Goal: Task Accomplishment & Management: Complete application form

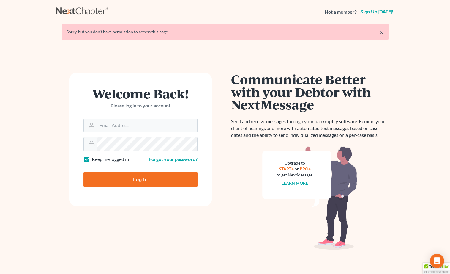
type input "[PERSON_NAME][EMAIL_ADDRESS][DOMAIN_NAME]"
click at [140, 179] on input "Log In" at bounding box center [140, 179] width 114 height 15
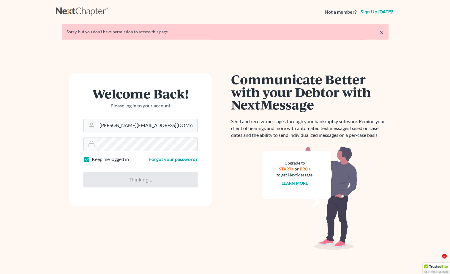
type input "Thinking..."
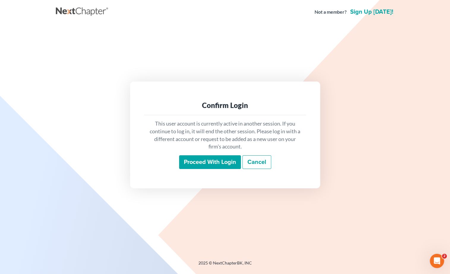
click at [212, 166] on input "Proceed with login" at bounding box center [210, 162] width 62 height 14
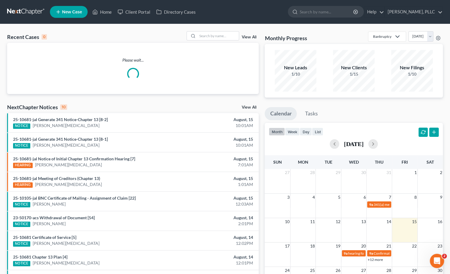
scroll to position [1, 0]
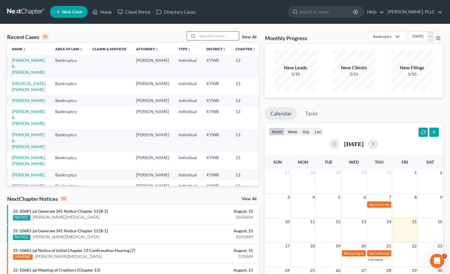
click at [208, 35] on input "search" at bounding box center [218, 35] width 42 height 9
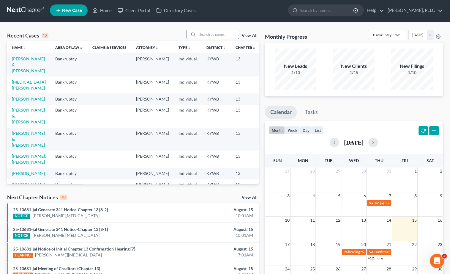
scroll to position [3, 0]
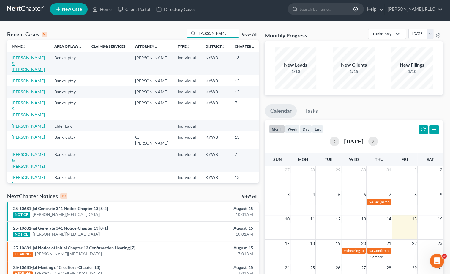
type input "baker"
click at [19, 69] on link "[PERSON_NAME] & [PERSON_NAME]" at bounding box center [28, 63] width 33 height 17
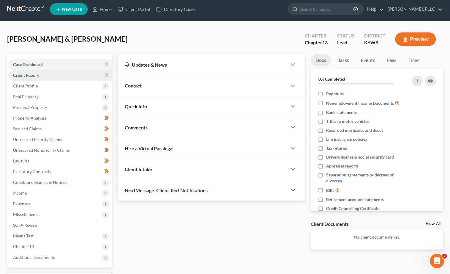
click at [42, 75] on link "Credit Report" at bounding box center [59, 75] width 103 height 11
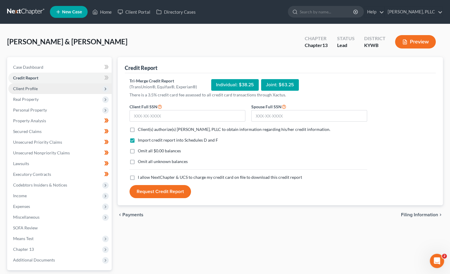
click at [39, 86] on span "Client Profile" at bounding box center [59, 88] width 103 height 11
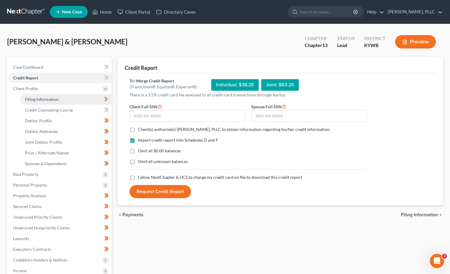
click at [46, 99] on span "Filing Information" at bounding box center [42, 99] width 34 height 5
select select "1"
select select "3"
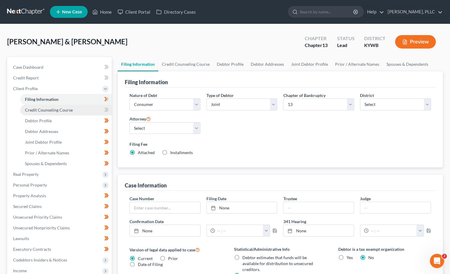
click at [71, 110] on link "Credit Counseling Course" at bounding box center [65, 110] width 91 height 11
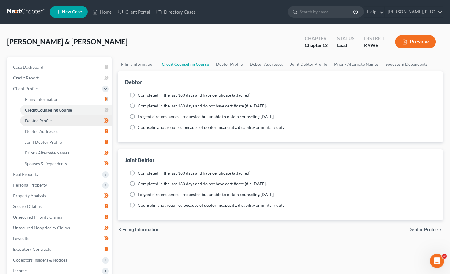
click at [67, 121] on link "Debtor Profile" at bounding box center [65, 120] width 91 height 11
select select "1"
select select "8"
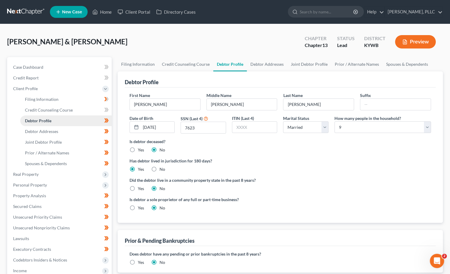
radio input "true"
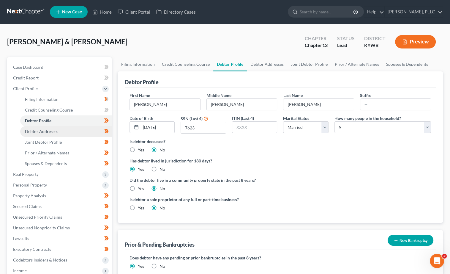
click at [63, 130] on link "Debtor Addresses" at bounding box center [65, 131] width 91 height 11
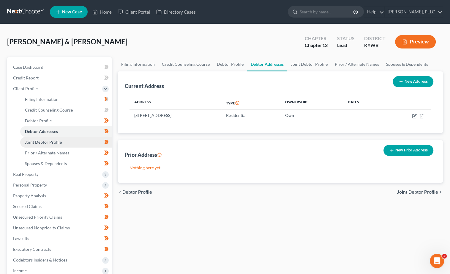
click at [61, 138] on link "Joint Debtor Profile" at bounding box center [65, 142] width 91 height 11
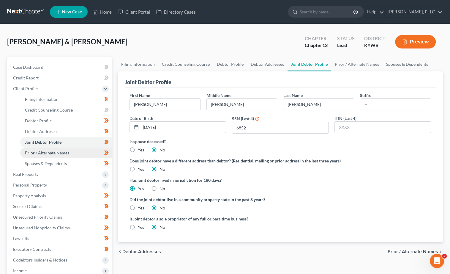
click at [64, 150] on span "Prior / Alternate Names" at bounding box center [47, 152] width 44 height 5
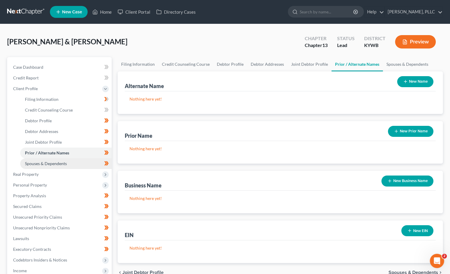
click at [64, 161] on span "Spouses & Dependents" at bounding box center [46, 163] width 42 height 5
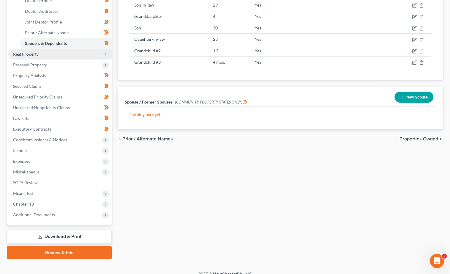
click at [93, 53] on span "Real Property" at bounding box center [59, 54] width 103 height 11
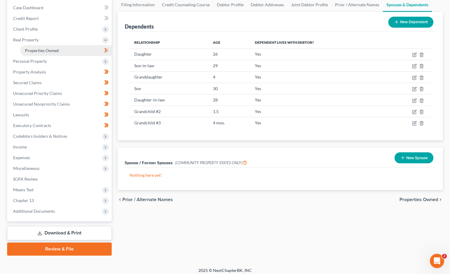
scroll to position [57, 0]
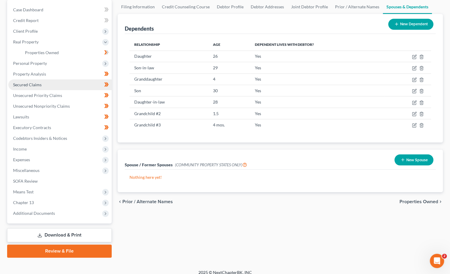
click at [61, 81] on link "Secured Claims" at bounding box center [59, 84] width 103 height 11
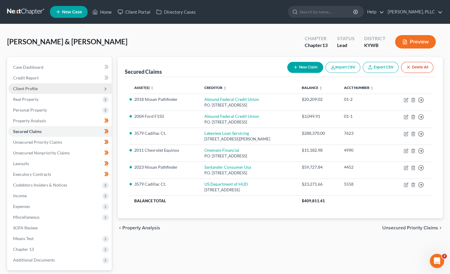
click at [63, 87] on span "Client Profile" at bounding box center [59, 88] width 103 height 11
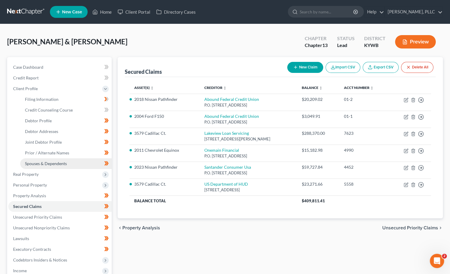
click at [57, 158] on link "Spouses & Dependents" at bounding box center [65, 163] width 91 height 11
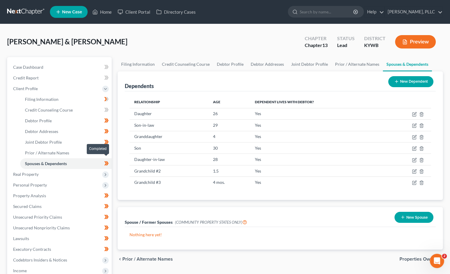
click at [106, 161] on icon at bounding box center [106, 163] width 4 height 7
click at [56, 171] on span "Real Property" at bounding box center [59, 174] width 103 height 11
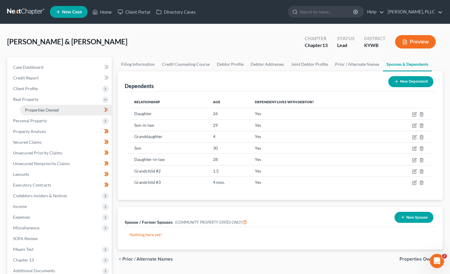
click at [61, 109] on link "Properties Owned" at bounding box center [65, 110] width 91 height 11
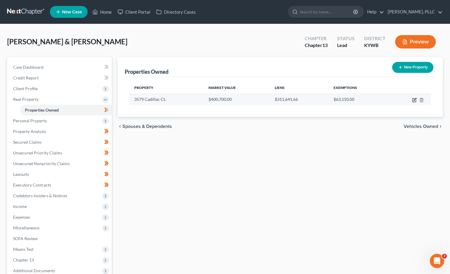
click at [415, 100] on icon "button" at bounding box center [414, 99] width 5 height 5
select select "18"
select select "2"
select select "0"
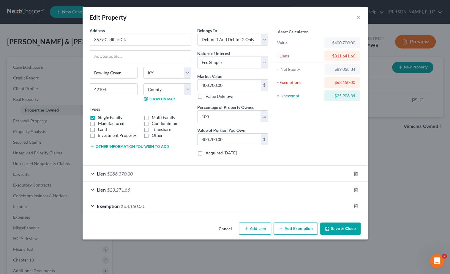
click at [231, 227] on button "Cancel" at bounding box center [225, 229] width 23 height 12
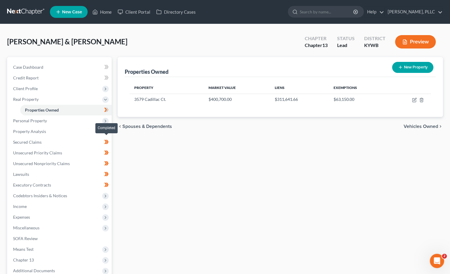
drag, startPoint x: 108, startPoint y: 141, endPoint x: 105, endPoint y: 148, distance: 7.5
click at [108, 141] on icon at bounding box center [106, 141] width 4 height 7
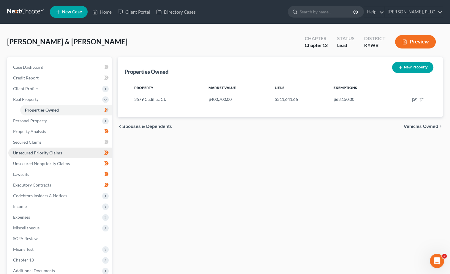
click at [84, 150] on link "Unsecured Priority Claims" at bounding box center [59, 152] width 103 height 11
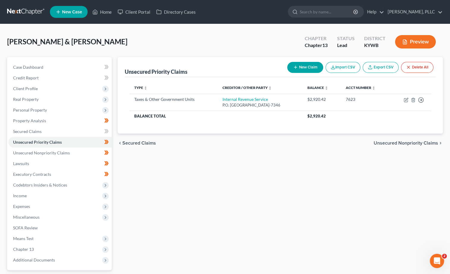
click at [109, 130] on span at bounding box center [106, 131] width 10 height 9
click at [108, 140] on icon at bounding box center [106, 141] width 4 height 7
click at [89, 149] on link "Unsecured Nonpriority Claims" at bounding box center [59, 152] width 103 height 11
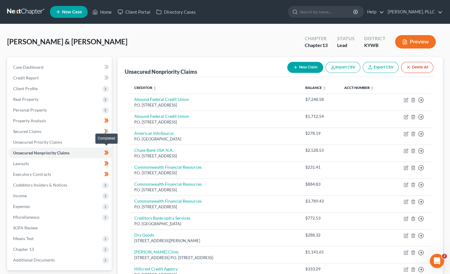
click at [107, 150] on icon at bounding box center [107, 152] width 3 height 4
drag, startPoint x: 107, startPoint y: 149, endPoint x: 97, endPoint y: 154, distance: 10.8
click at [107, 150] on icon at bounding box center [107, 152] width 3 height 4
click at [76, 161] on link "Lawsuits" at bounding box center [59, 163] width 103 height 11
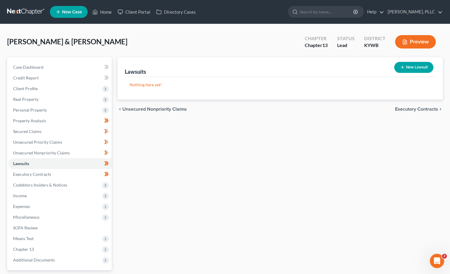
scroll to position [8, 0]
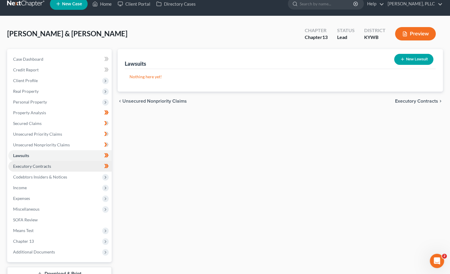
click at [78, 166] on link "Executory Contracts" at bounding box center [59, 166] width 103 height 11
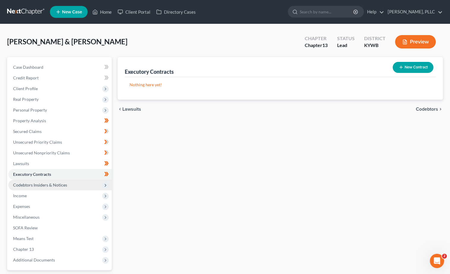
click at [67, 182] on span "Codebtors Insiders & Notices" at bounding box center [59, 184] width 103 height 11
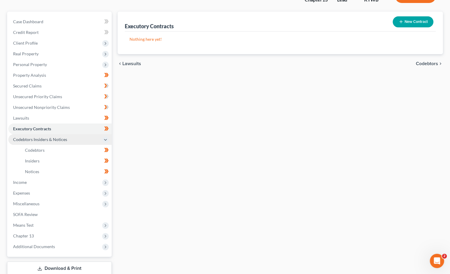
scroll to position [47, 0]
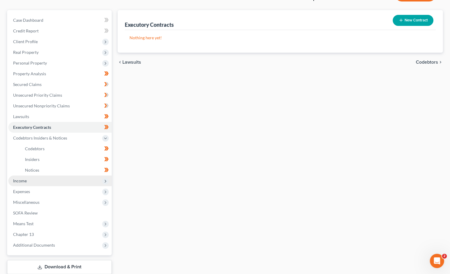
click at [53, 178] on span "Income" at bounding box center [59, 180] width 103 height 11
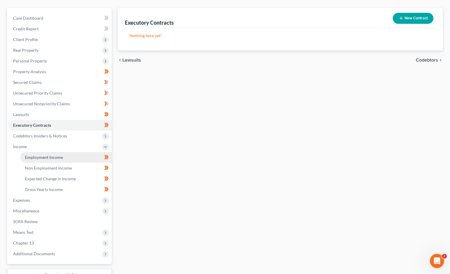
click at [60, 156] on link "Employment Income" at bounding box center [65, 157] width 91 height 11
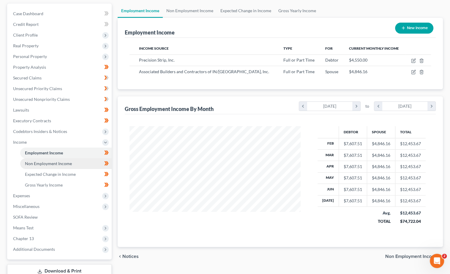
scroll to position [53, 0]
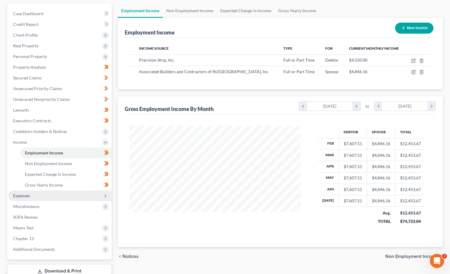
click at [56, 190] on span "Expenses" at bounding box center [59, 195] width 103 height 11
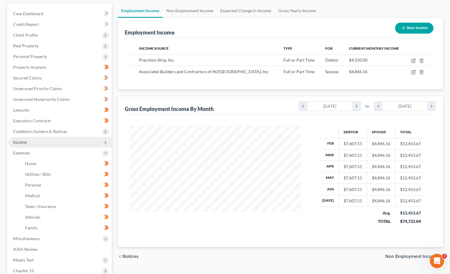
click at [91, 139] on span "Income" at bounding box center [59, 142] width 103 height 11
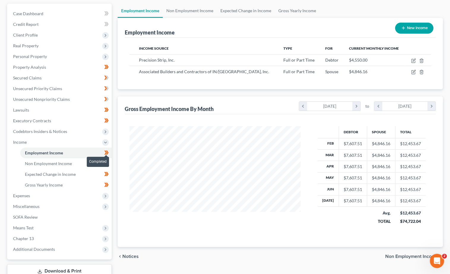
click at [107, 150] on icon at bounding box center [107, 152] width 3 height 4
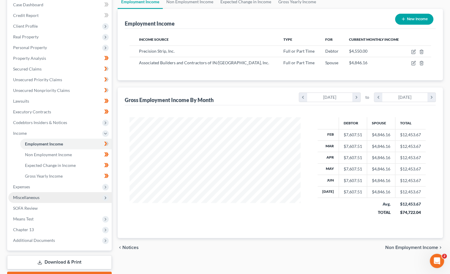
click at [43, 192] on span "Miscellaneous" at bounding box center [59, 197] width 103 height 11
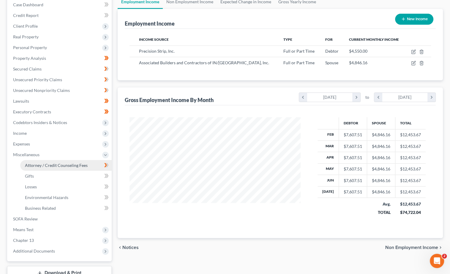
click at [72, 163] on link "Attorney / Credit Counseling Fees" at bounding box center [65, 165] width 91 height 11
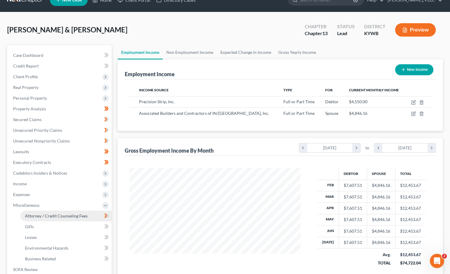
select select "0"
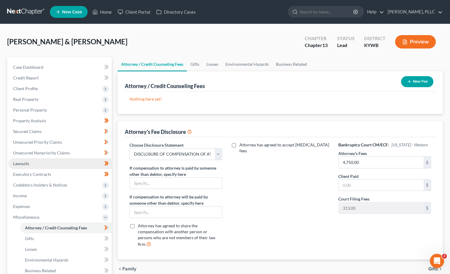
scroll to position [0, 0]
click at [422, 83] on button "New Fee" at bounding box center [417, 81] width 32 height 11
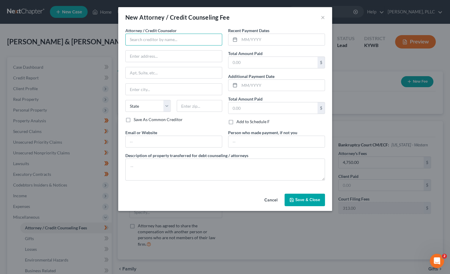
click at [184, 38] on input "text" at bounding box center [173, 40] width 97 height 12
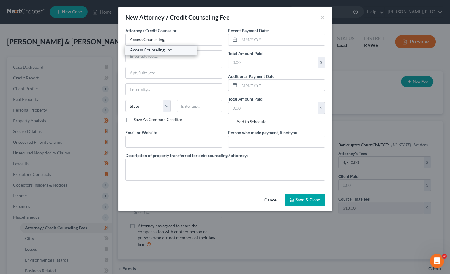
click at [170, 52] on div "Access Counseling, Inc." at bounding box center [161, 50] width 62 height 6
type input "Access Counseling, Inc."
type input "633 West Fifth Street, Suite 26001"
type input "Los Angeles"
select select "4"
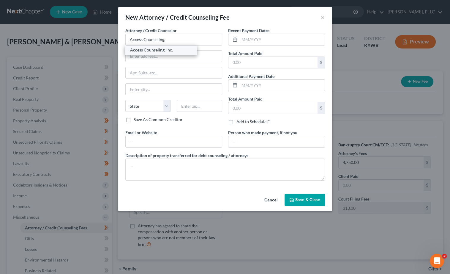
type input "90071"
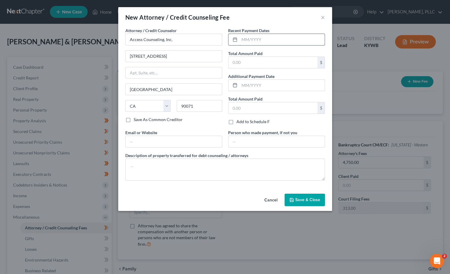
click at [276, 40] on input "text" at bounding box center [281, 39] width 85 height 11
click at [270, 61] on input "text" at bounding box center [272, 62] width 89 height 11
drag, startPoint x: 267, startPoint y: 41, endPoint x: 167, endPoint y: 32, distance: 99.9
click at [167, 32] on div "Attorney / Credit Counselor * Access Counseling, Inc. 633 West Fifth Street, Su…" at bounding box center [225, 106] width 206 height 158
type input "08/2025"
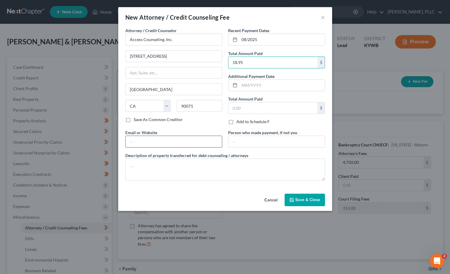
type input "18.95"
type input "www.accessbk.org"
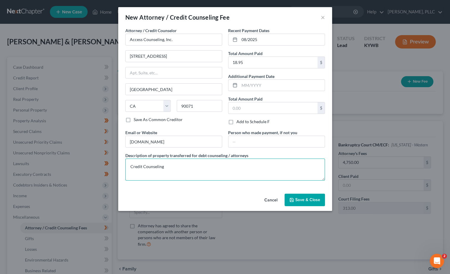
type textarea "Credit Counseling"
click at [295, 198] on button "Save & Close" at bounding box center [305, 199] width 40 height 12
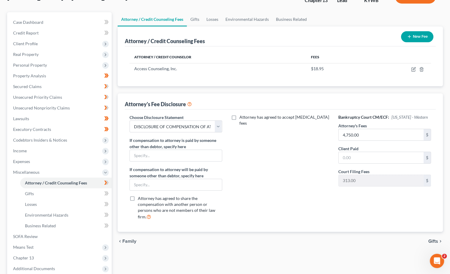
scroll to position [48, 0]
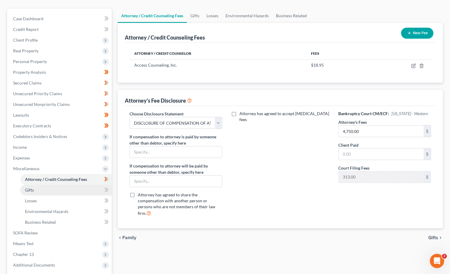
click at [81, 184] on link "Gifts" at bounding box center [65, 189] width 91 height 11
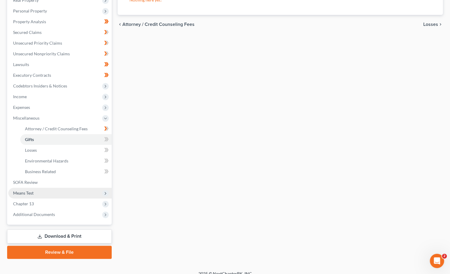
click at [25, 190] on span "Means Test" at bounding box center [23, 192] width 20 height 5
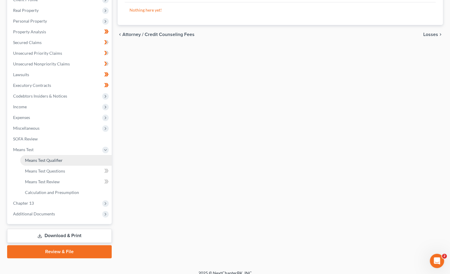
click at [45, 157] on span "Means Test Qualifier" at bounding box center [44, 159] width 38 height 5
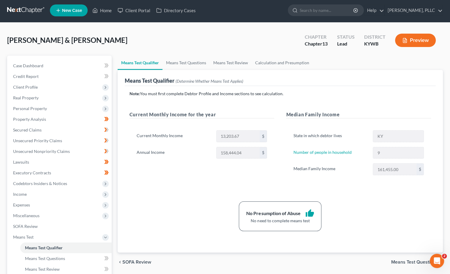
scroll to position [2, 0]
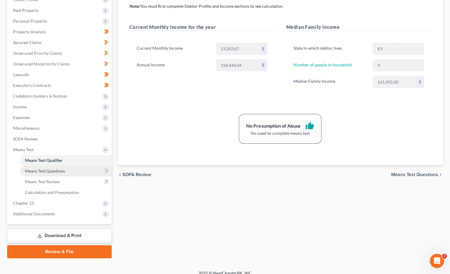
click at [61, 168] on span "Means Test Questions" at bounding box center [45, 170] width 40 height 5
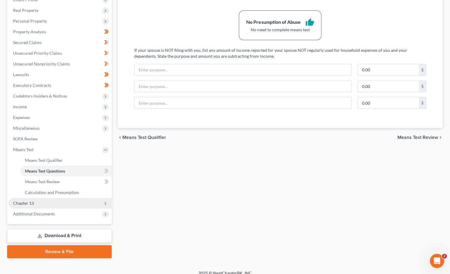
click at [59, 198] on span "Chapter 13" at bounding box center [59, 203] width 103 height 11
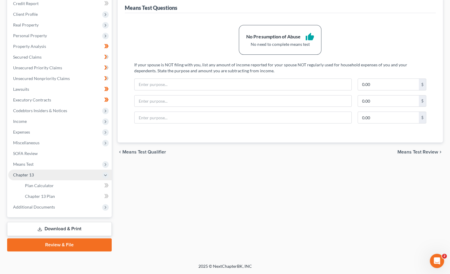
scroll to position [68, 0]
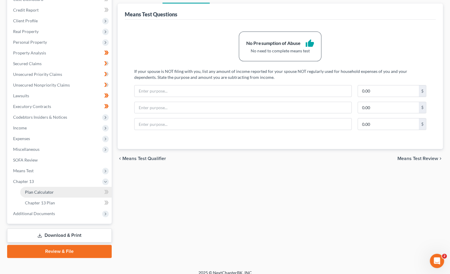
click at [54, 187] on link "Plan Calculator" at bounding box center [65, 192] width 91 height 11
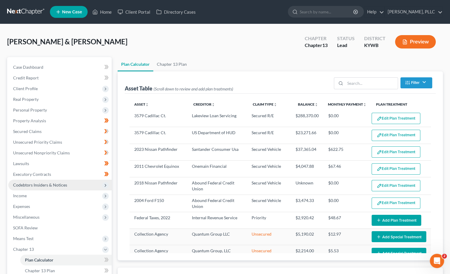
select select "59"
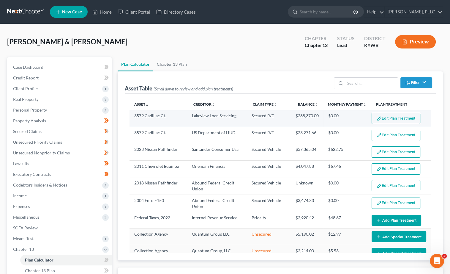
click at [402, 116] on button "Edit Plan Treatment" at bounding box center [396, 118] width 49 height 11
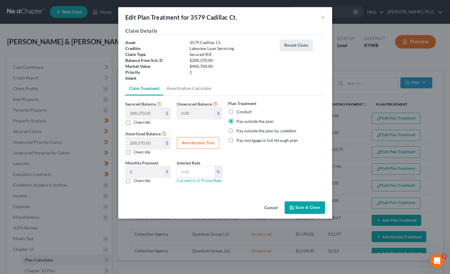
click at [291, 206] on icon "button" at bounding box center [291, 207] width 5 height 5
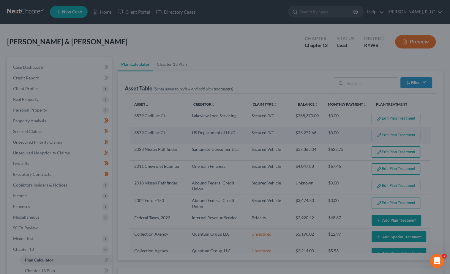
select select "59"
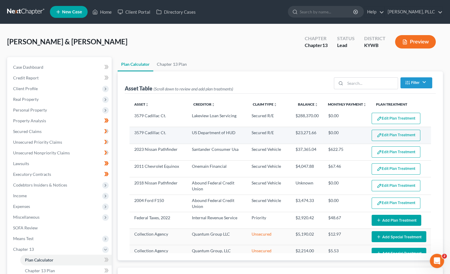
click at [398, 138] on button "Edit Plan Treatment" at bounding box center [396, 135] width 49 height 11
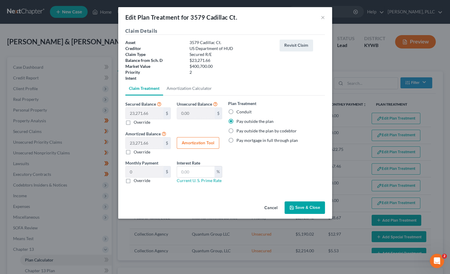
click at [310, 204] on button "Save & Close" at bounding box center [305, 207] width 40 height 12
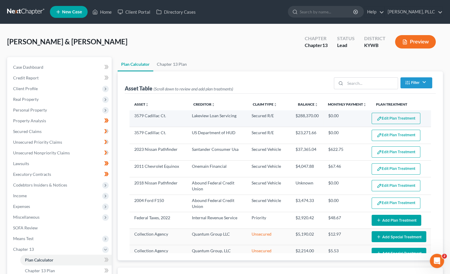
select select "59"
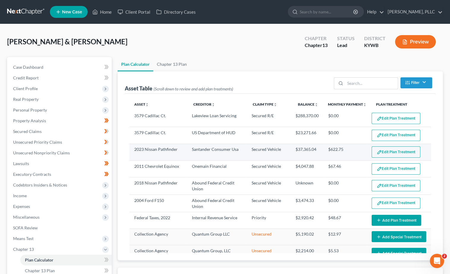
click at [386, 148] on button "Edit Plan Treatment" at bounding box center [396, 151] width 49 height 11
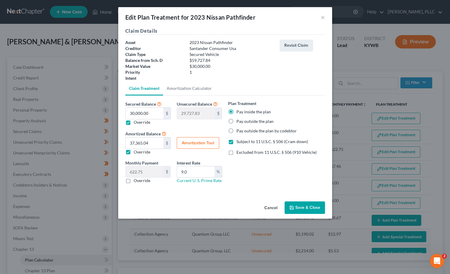
click at [196, 144] on button "Amortization Tool" at bounding box center [198, 143] width 42 height 12
type input "30,000.00"
type input "9.0"
type input "60"
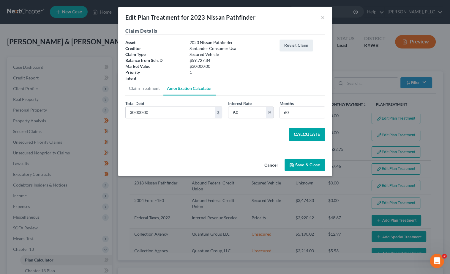
click at [291, 128] on button "Calculate" at bounding box center [307, 134] width 36 height 13
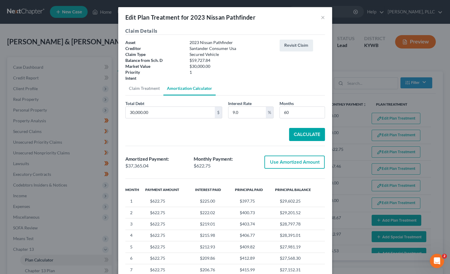
click at [284, 162] on button "Use Amortized Amount" at bounding box center [294, 161] width 60 height 13
type input "37,365.03"
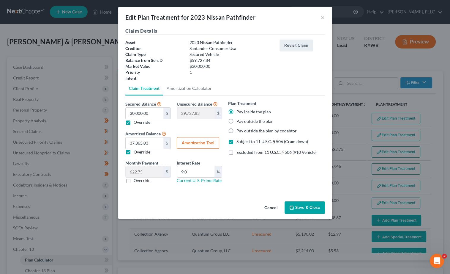
click at [297, 203] on button "Save & Close" at bounding box center [305, 207] width 40 height 12
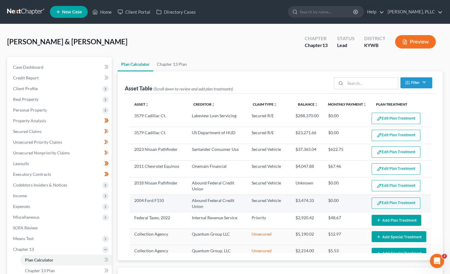
select select "59"
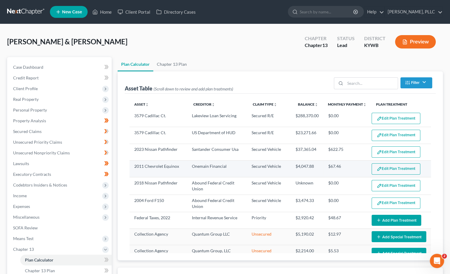
click at [404, 167] on button "Edit Plan Treatment" at bounding box center [396, 168] width 49 height 11
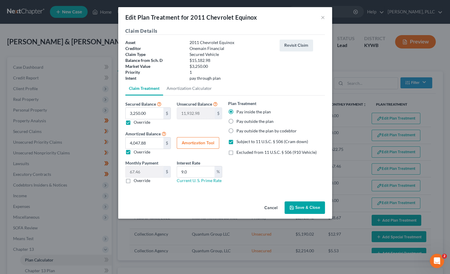
click at [303, 206] on button "Save & Close" at bounding box center [305, 207] width 40 height 12
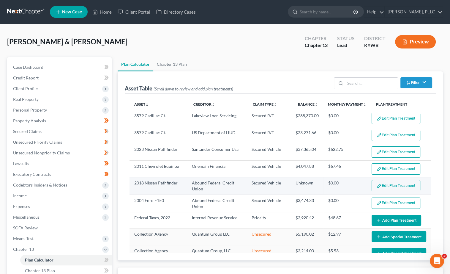
select select "59"
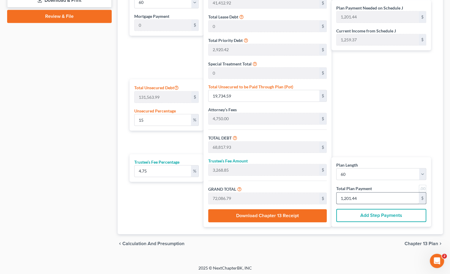
scroll to position [302, 0]
click at [367, 198] on input "1,201.44" at bounding box center [378, 197] width 82 height 11
type input "15.00"
type input "19,731.93"
type input "68,815.27"
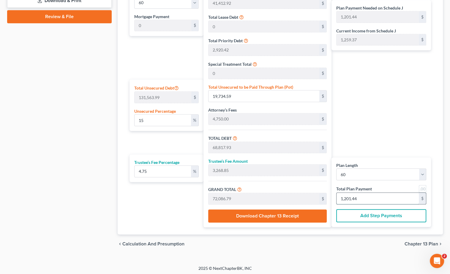
type input "3,268.72"
type input "72,084.00"
type input "1,201.4"
type input "14.98"
type input "19,709.02"
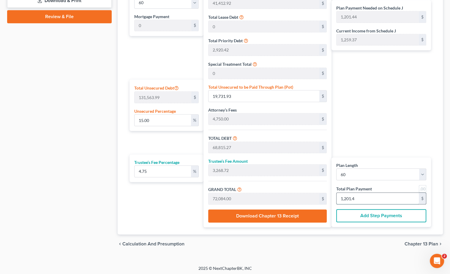
type input "68,792.36"
type input "3,267.63"
type input "72,060.00"
type input "1,201"
type input "0"
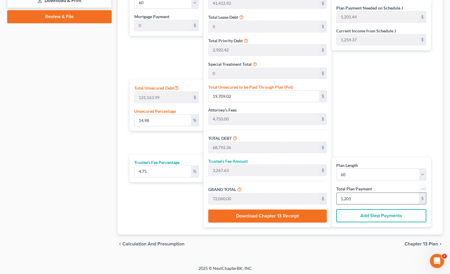
type input "0"
type input "6,873.50"
type input "326.49"
type input "7,200.00"
type input "120"
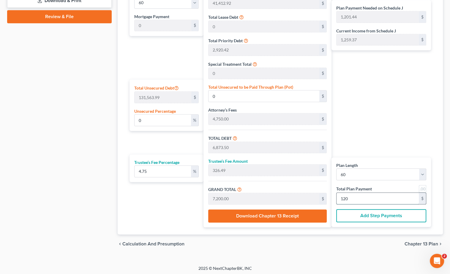
type input "15.02"
type input "19,766.30"
type input "68,849.64"
type input "3,270.35"
type input "72,120.00"
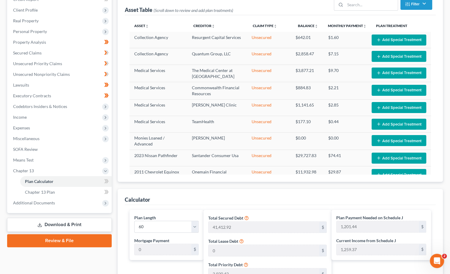
scroll to position [78, 0]
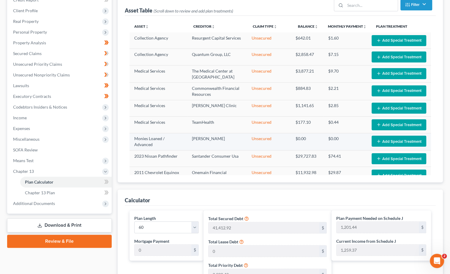
type input "1,202.00"
click at [383, 135] on button "Add Special Treatment" at bounding box center [399, 140] width 55 height 11
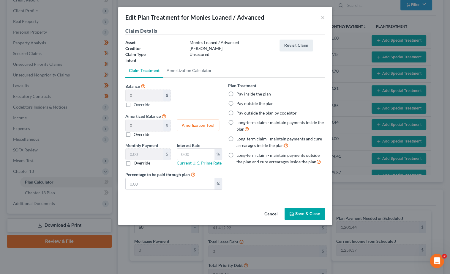
click at [272, 210] on button "Cancel" at bounding box center [271, 214] width 23 height 12
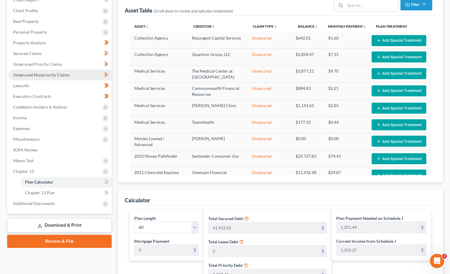
click at [38, 72] on span "Unsecured Nonpriority Claims" at bounding box center [41, 74] width 57 height 5
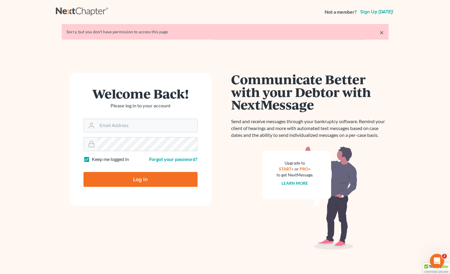
type input "Sarah@careylawbg.com"
click at [140, 179] on input "Log In" at bounding box center [140, 179] width 114 height 15
type input "Thinking..."
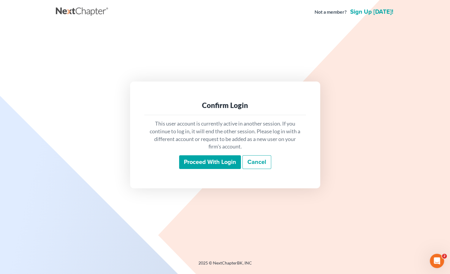
click at [203, 164] on input "Proceed with login" at bounding box center [210, 162] width 62 height 14
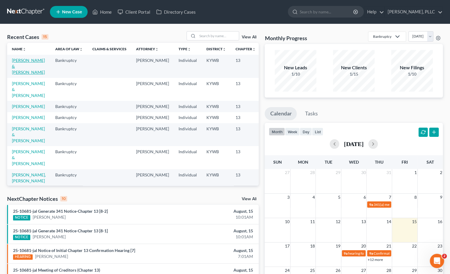
click at [14, 65] on link "[PERSON_NAME] & [PERSON_NAME]" at bounding box center [28, 66] width 33 height 17
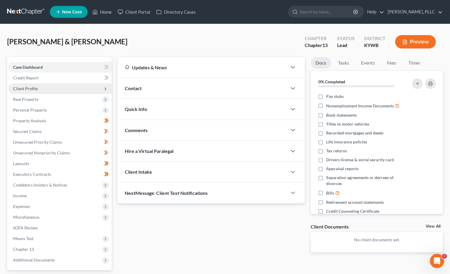
click at [54, 88] on span "Client Profile" at bounding box center [59, 88] width 103 height 11
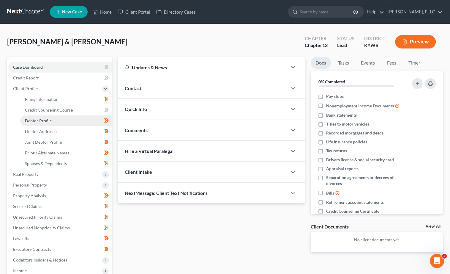
click at [50, 118] on span "Debtor Profile" at bounding box center [38, 120] width 27 height 5
select select "1"
select select "8"
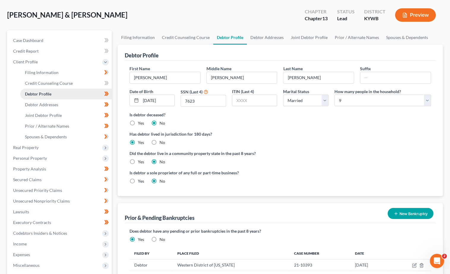
scroll to position [26, 0]
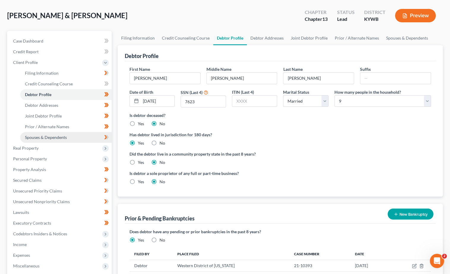
click at [48, 135] on span "Spouses & Dependents" at bounding box center [46, 137] width 42 height 5
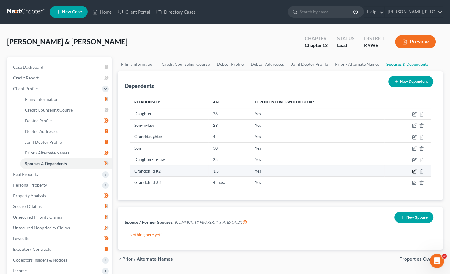
click at [415, 169] on icon "button" at bounding box center [414, 171] width 5 height 5
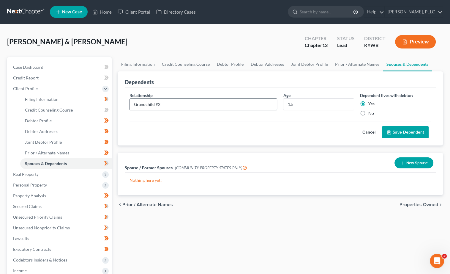
drag, startPoint x: 167, startPoint y: 104, endPoint x: 146, endPoint y: 102, distance: 20.6
click at [146, 102] on input "Grandchild #2" at bounding box center [203, 104] width 147 height 11
type input "Grand"
drag, startPoint x: 270, startPoint y: 97, endPoint x: 255, endPoint y: 95, distance: 15.8
click at [255, 95] on div "Relationship * Grand Age 1.5 Dependent lives with debtor: Yes No" at bounding box center [280, 106] width 307 height 29
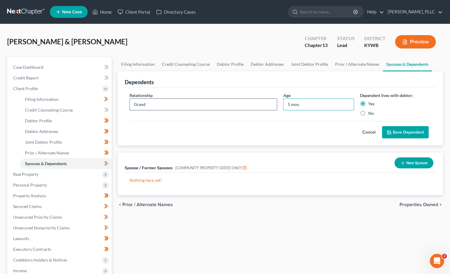
type input "5 mos."
click at [193, 102] on input "Grand" at bounding box center [203, 104] width 147 height 11
type input "Grandson"
click at [398, 132] on button "Save Dependent" at bounding box center [405, 132] width 47 height 12
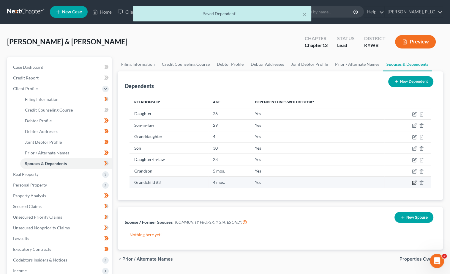
click at [414, 181] on icon "button" at bounding box center [414, 182] width 5 height 5
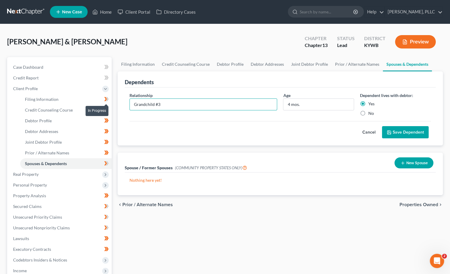
drag, startPoint x: 128, startPoint y: 99, endPoint x: 107, endPoint y: 98, distance: 21.4
click at [107, 98] on div "Petition Navigation Case Dashboard Payments Invoices Payments Payments Credit R…" at bounding box center [225, 218] width 442 height 322
type input "Granddaughter"
drag, startPoint x: 310, startPoint y: 105, endPoint x: 260, endPoint y: 102, distance: 50.0
click at [260, 102] on div "Relationship * Granddaughter Age 4 mos. Dependent lives with debtor: Yes No" at bounding box center [280, 106] width 307 height 29
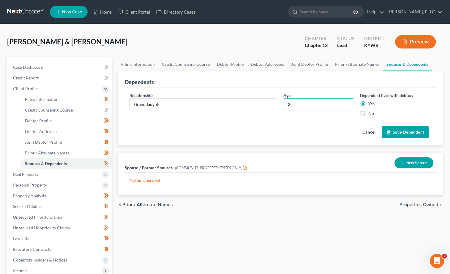
type input "2"
click at [411, 132] on button "Save Dependent" at bounding box center [405, 132] width 47 height 12
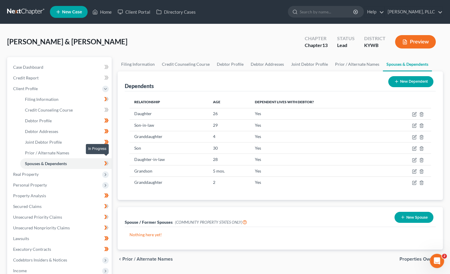
click at [108, 162] on icon at bounding box center [106, 163] width 4 height 7
click at [85, 172] on span "Real Property" at bounding box center [59, 174] width 103 height 11
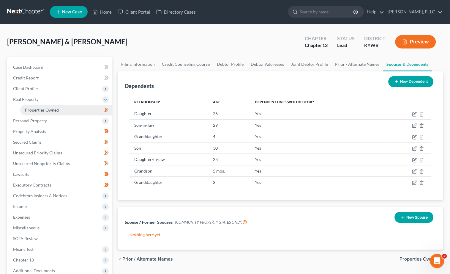
click at [74, 110] on link "Properties Owned" at bounding box center [65, 110] width 91 height 11
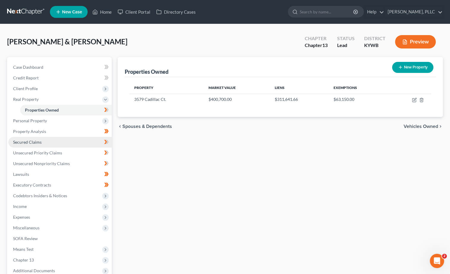
click at [43, 138] on link "Secured Claims" at bounding box center [59, 142] width 103 height 11
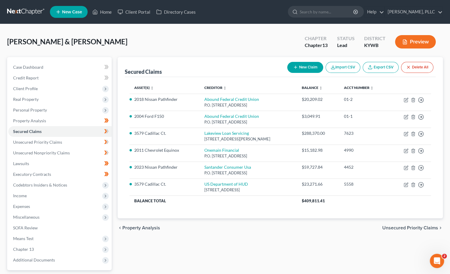
click at [228, 215] on div "Asset(s) expand_more expand_less unfold_more Creditor expand_more expand_less u…" at bounding box center [280, 147] width 311 height 141
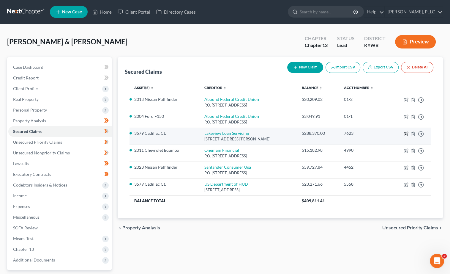
click at [406, 132] on icon "button" at bounding box center [406, 133] width 3 height 3
select select "42"
select select "2"
select select "0"
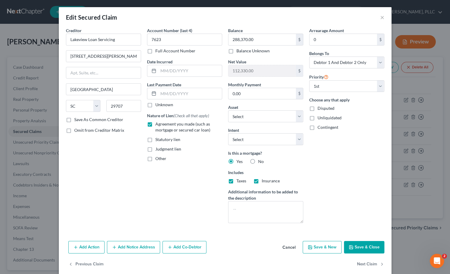
click at [370, 244] on button "Save & Close" at bounding box center [364, 247] width 40 height 12
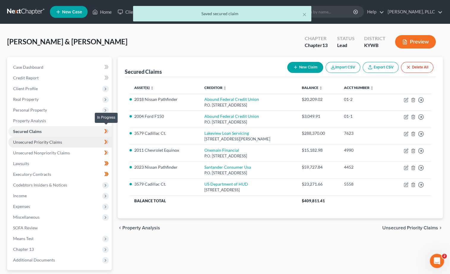
drag, startPoint x: 107, startPoint y: 129, endPoint x: 90, endPoint y: 141, distance: 20.1
click at [107, 129] on icon at bounding box center [106, 130] width 4 height 7
click at [87, 141] on link "Unsecured Priority Claims" at bounding box center [59, 142] width 103 height 11
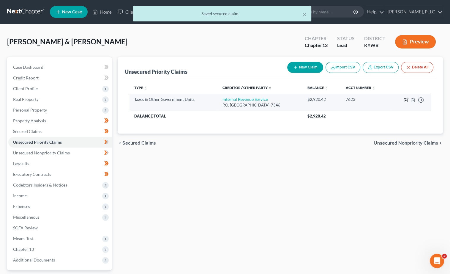
click at [407, 99] on icon "button" at bounding box center [406, 99] width 3 height 3
select select "0"
select select "39"
select select "0"
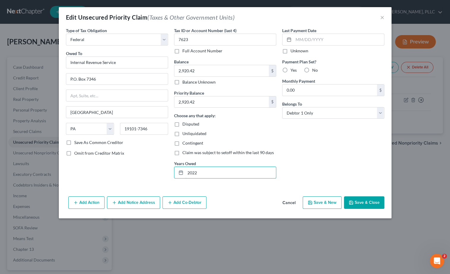
drag, startPoint x: 222, startPoint y: 176, endPoint x: 146, endPoint y: 166, distance: 76.5
click at [146, 166] on div "Type of Tax Obligation * Select Federal City State Franchise Tax Board Other Ow…" at bounding box center [225, 105] width 324 height 156
drag, startPoint x: 209, startPoint y: 69, endPoint x: 130, endPoint y: 61, distance: 80.1
click at [130, 61] on div "Type of Tax Obligation * Select Federal City State Franchise Tax Board Other Ow…" at bounding box center [225, 105] width 324 height 156
type input "9,000"
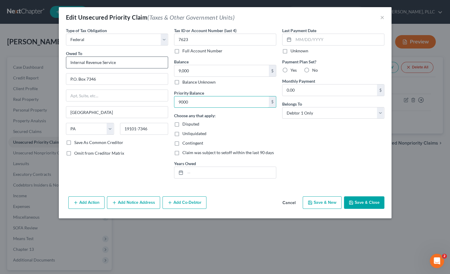
type input "9,000"
drag, startPoint x: 219, startPoint y: 69, endPoint x: 85, endPoint y: 54, distance: 134.2
click at [85, 54] on div "Type of Tax Obligation * Select Federal City State Franchise Tax Board Other Ow…" at bounding box center [225, 105] width 324 height 156
type input "9,553"
drag, startPoint x: 199, startPoint y: 101, endPoint x: 146, endPoint y: 96, distance: 52.8
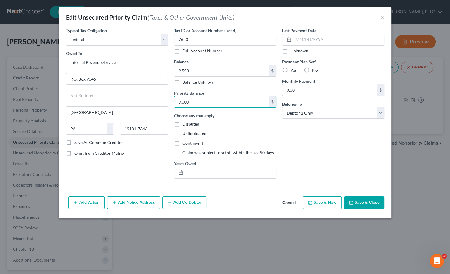
click at [146, 96] on div "Type of Tax Obligation * Select Federal City State Franchise Tax Board Other Ow…" at bounding box center [225, 105] width 324 height 156
type input "9,553"
click at [209, 170] on div "Tax ID or Account Number (last 4) 7623 Full Account Number Balance 9,553.00 $ B…" at bounding box center [225, 105] width 108 height 156
click at [209, 170] on input "text" at bounding box center [230, 172] width 91 height 11
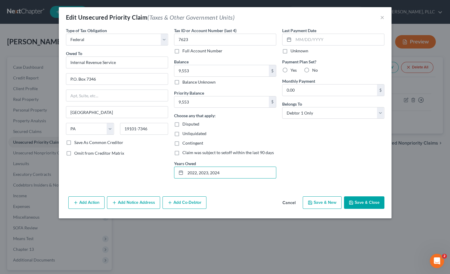
type input "2022, 2023, 2024"
click at [357, 200] on button "Save & Close" at bounding box center [364, 202] width 40 height 12
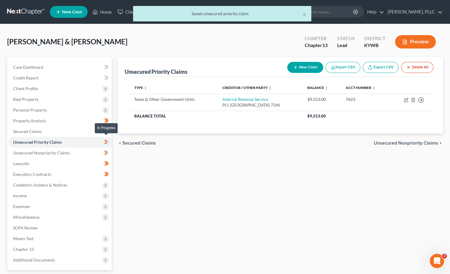
click at [108, 140] on icon at bounding box center [107, 142] width 3 height 4
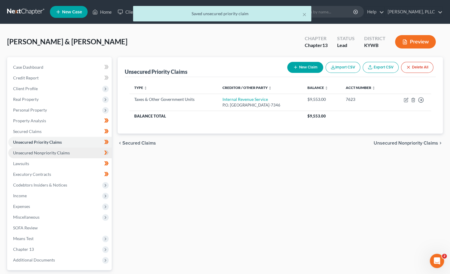
click at [73, 152] on link "Unsecured Nonpriority Claims" at bounding box center [59, 152] width 103 height 11
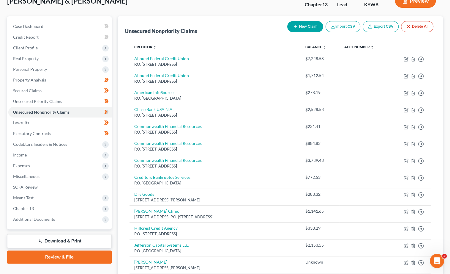
scroll to position [40, 0]
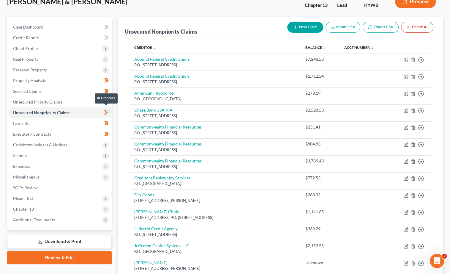
click at [107, 111] on icon at bounding box center [107, 112] width 3 height 4
click at [58, 120] on link "Lawsuits" at bounding box center [59, 123] width 103 height 11
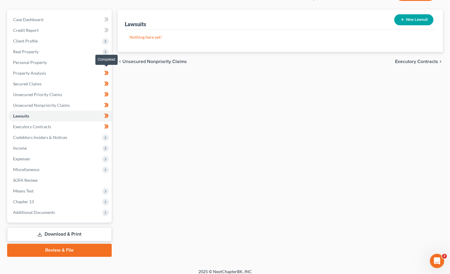
scroll to position [47, 0]
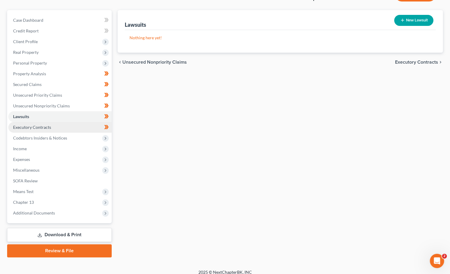
click at [68, 126] on link "Executory Contracts" at bounding box center [59, 127] width 103 height 11
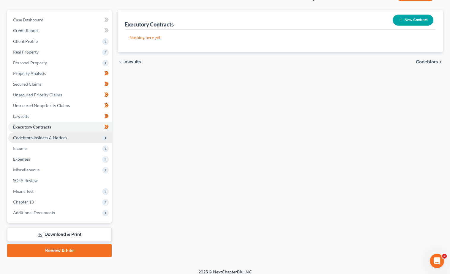
scroll to position [47, 0]
click at [68, 133] on span "Codebtors Insiders & Notices" at bounding box center [59, 137] width 103 height 11
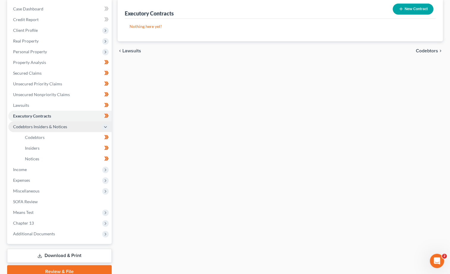
scroll to position [67, 0]
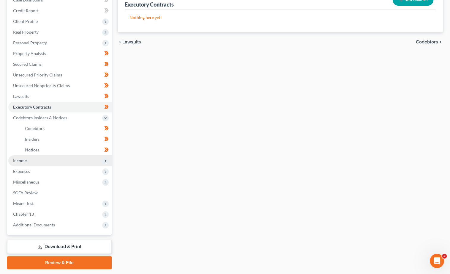
click at [57, 155] on span "Income" at bounding box center [59, 160] width 103 height 11
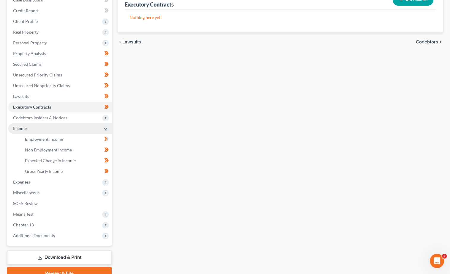
scroll to position [79, 0]
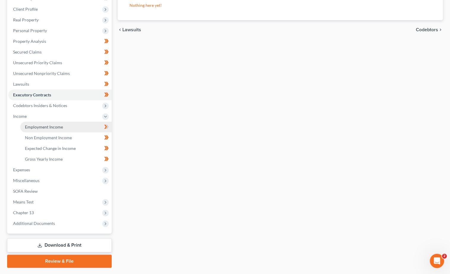
click at [61, 124] on span "Employment Income" at bounding box center [44, 126] width 38 height 5
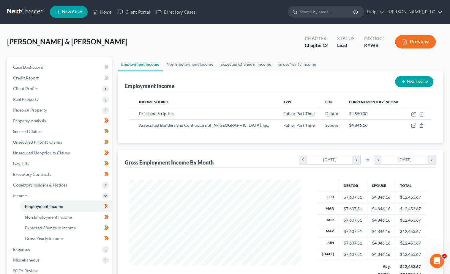
scroll to position [104, 183]
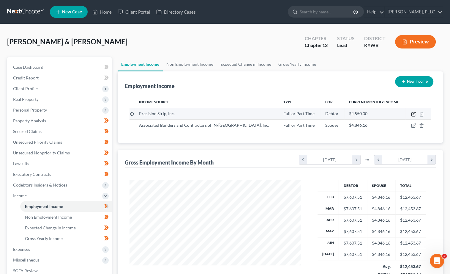
click at [414, 114] on icon "button" at bounding box center [414, 113] width 3 height 3
select select "0"
select select "18"
select select "3"
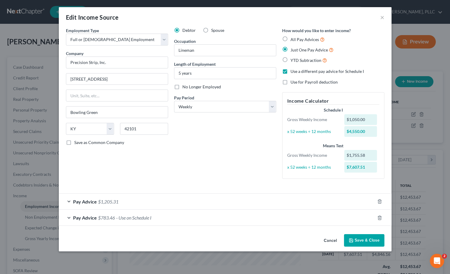
click at [333, 238] on button "Cancel" at bounding box center [330, 240] width 23 height 12
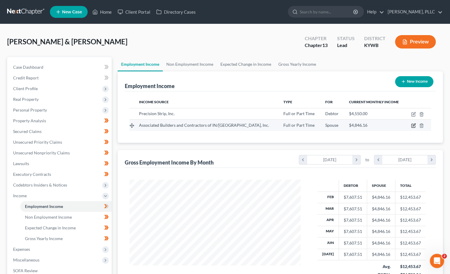
click at [412, 125] on icon "button" at bounding box center [413, 125] width 5 height 5
select select "0"
select select "15"
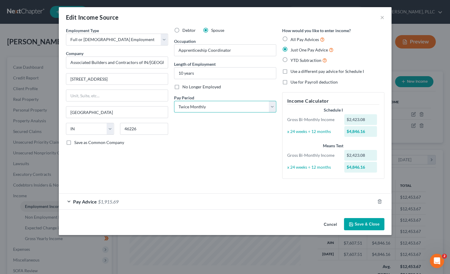
select select "2"
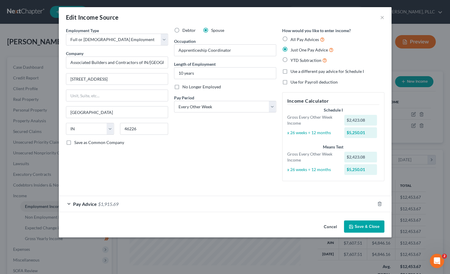
click at [366, 222] on button "Save & Close" at bounding box center [364, 226] width 40 height 12
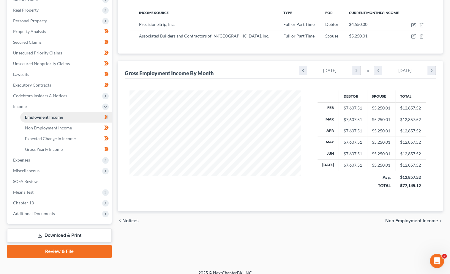
scroll to position [89, 0]
click at [107, 115] on icon at bounding box center [107, 117] width 3 height 4
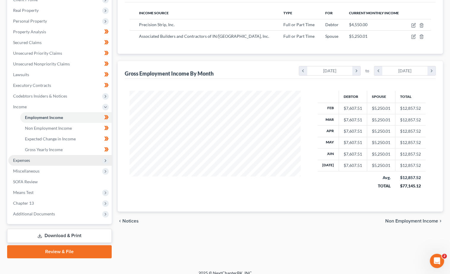
click at [33, 157] on span "Expenses" at bounding box center [59, 160] width 103 height 11
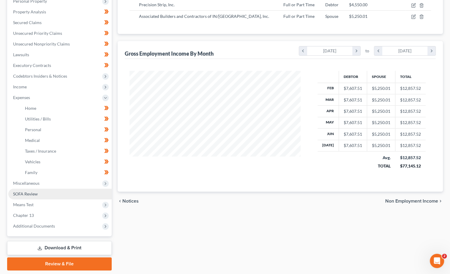
click at [17, 188] on link "SOFA Review" at bounding box center [59, 193] width 103 height 11
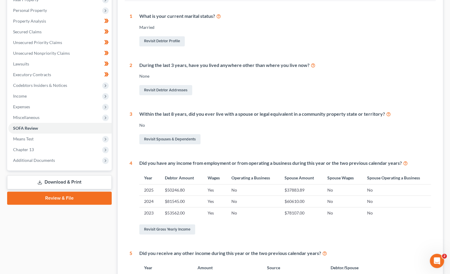
scroll to position [127, 0]
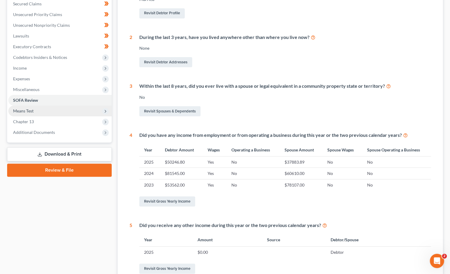
click at [55, 109] on span "Means Test" at bounding box center [59, 110] width 103 height 11
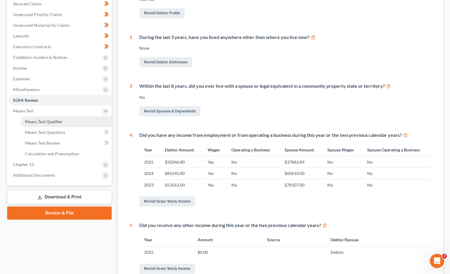
click at [53, 119] on span "Means Test Qualifier" at bounding box center [44, 121] width 38 height 5
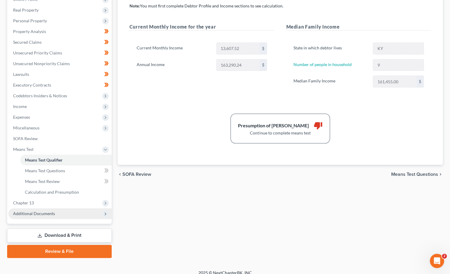
scroll to position [89, 0]
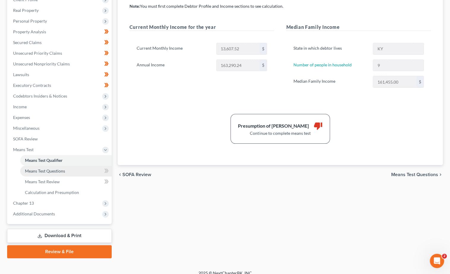
click at [45, 168] on span "Means Test Questions" at bounding box center [45, 170] width 40 height 5
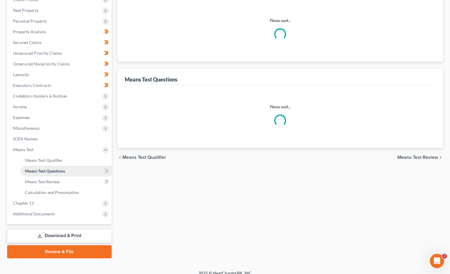
scroll to position [0, 0]
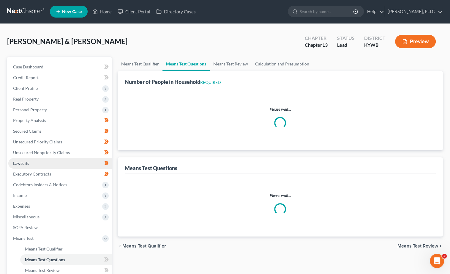
select select "0"
select select "60"
select select "0"
select select "60"
select select "1"
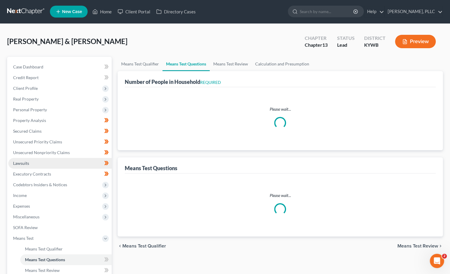
select select "60"
select select "9"
select select "4"
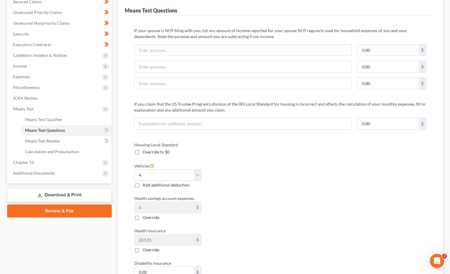
scroll to position [147, 0]
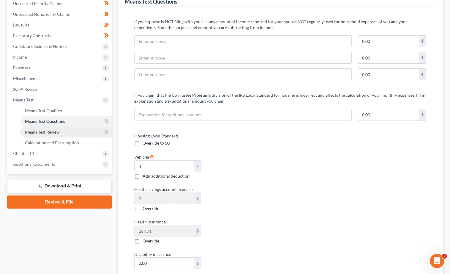
click at [55, 129] on span "Means Test Review" at bounding box center [42, 131] width 35 height 5
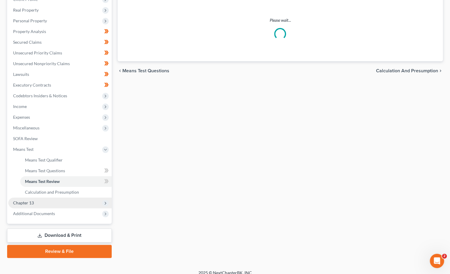
scroll to position [89, 0]
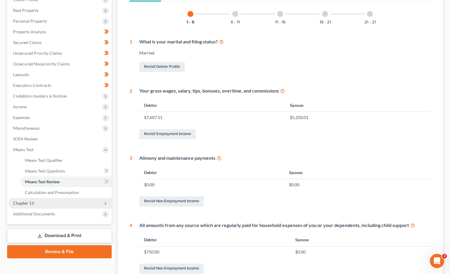
click at [38, 198] on span "Chapter 13" at bounding box center [59, 203] width 103 height 11
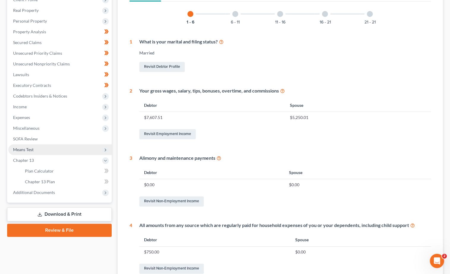
click at [52, 168] on span "Plan Calculator" at bounding box center [39, 170] width 29 height 5
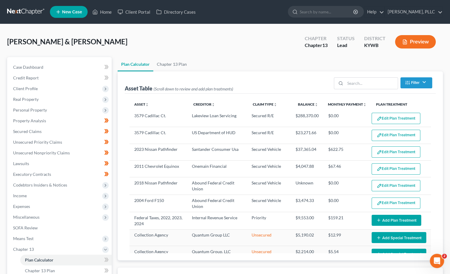
select select "59"
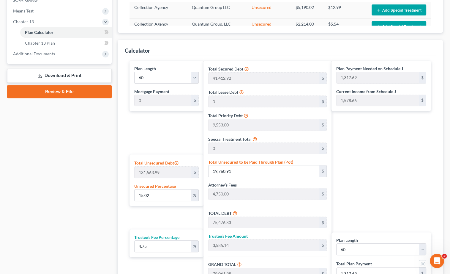
scroll to position [227, 0]
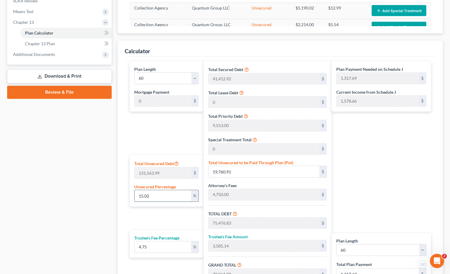
click at [151, 195] on input "15.02" at bounding box center [163, 195] width 56 height 11
type input "15.0"
type input "19,734.59"
type input "75,450.51"
type input "3,583.89"
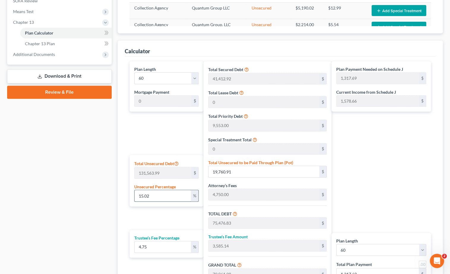
type input "79,034.41"
type input "1,317.24"
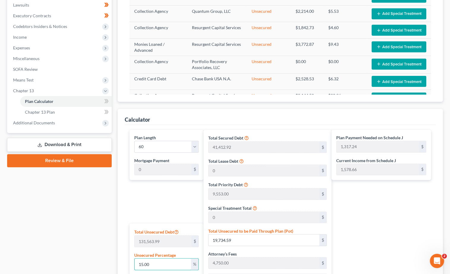
scroll to position [160, 0]
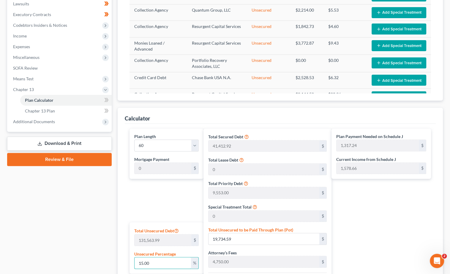
type input "15.00"
click at [59, 137] on link "Download & Print" at bounding box center [59, 143] width 105 height 14
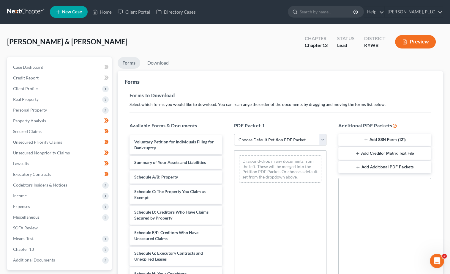
select select "3"
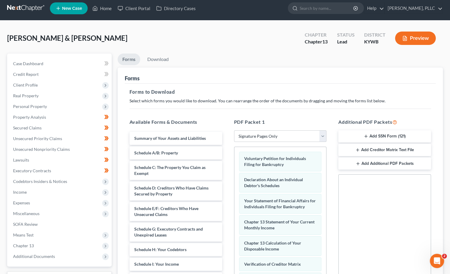
scroll to position [4, 0]
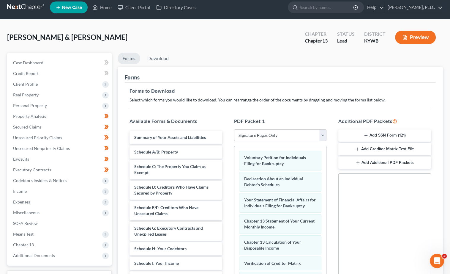
click at [368, 140] on button "Add SSN Form (121)" at bounding box center [384, 135] width 93 height 12
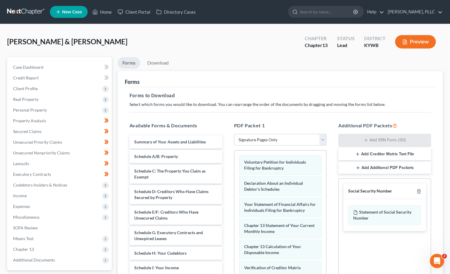
scroll to position [-1, 0]
drag, startPoint x: 169, startPoint y: 68, endPoint x: 152, endPoint y: 61, distance: 18.3
click at [169, 68] on li "Download" at bounding box center [158, 64] width 31 height 14
click at [152, 61] on link "Download" at bounding box center [158, 63] width 31 height 12
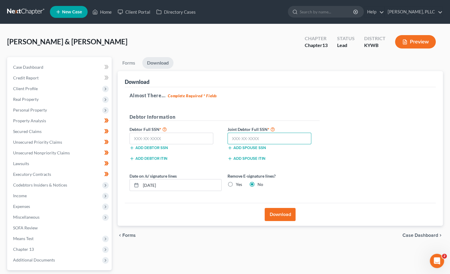
click at [241, 137] on input "text" at bounding box center [270, 138] width 84 height 12
paste input "404-13-6852"
type input "404-13-6852"
click at [138, 139] on input "text" at bounding box center [172, 138] width 84 height 12
paste input "407-15-7623"
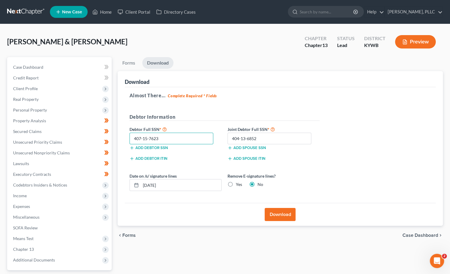
type input "407-15-7623"
click at [277, 212] on button "Download" at bounding box center [280, 214] width 31 height 13
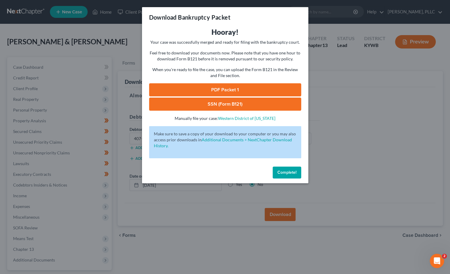
click at [224, 102] on link "SSN (Form B121)" at bounding box center [225, 103] width 152 height 13
click at [286, 170] on span "Complete!" at bounding box center [286, 172] width 19 height 5
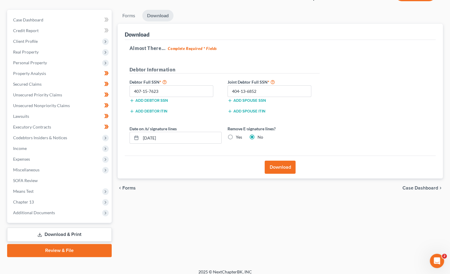
scroll to position [47, 0]
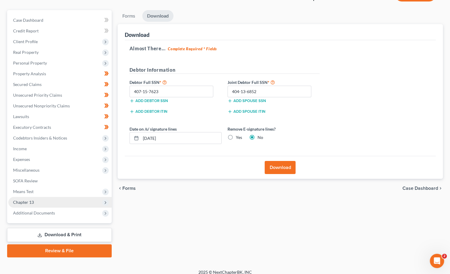
click at [100, 197] on span "Chapter 13" at bounding box center [59, 202] width 103 height 11
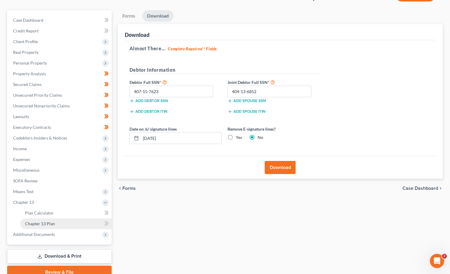
click at [75, 218] on link "Chapter 13 Plan" at bounding box center [65, 223] width 91 height 11
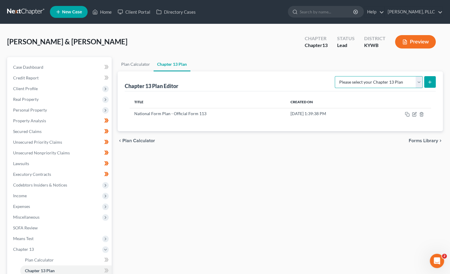
select select "0"
click at [433, 79] on button "submit" at bounding box center [430, 82] width 12 height 12
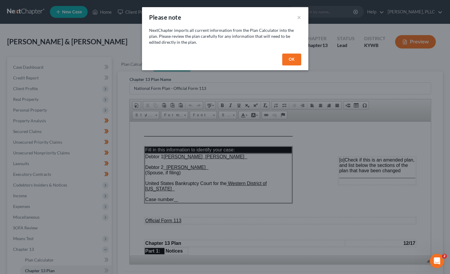
click at [291, 62] on button "OK" at bounding box center [291, 59] width 19 height 12
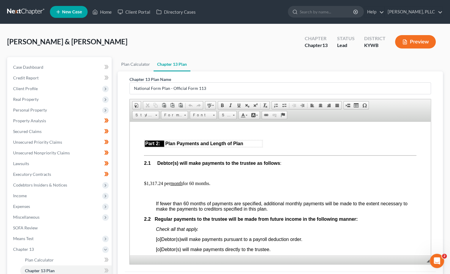
scroll to position [315, 0]
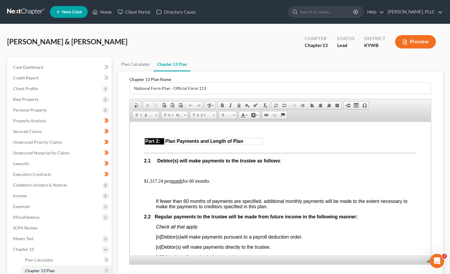
click at [164, 183] on p "$1,317.24 per month for 60 months." at bounding box center [280, 180] width 272 height 5
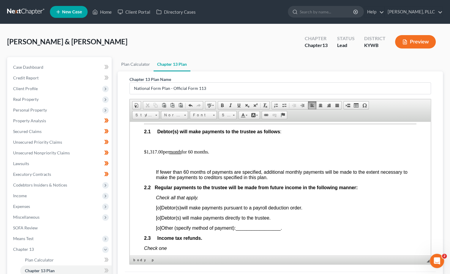
scroll to position [345, 0]
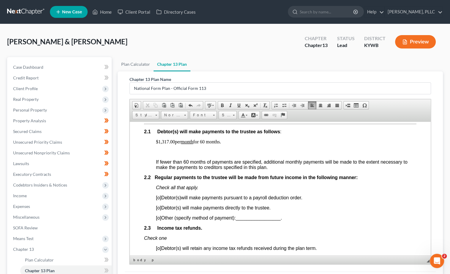
click at [171, 154] on p at bounding box center [280, 151] width 272 height 5
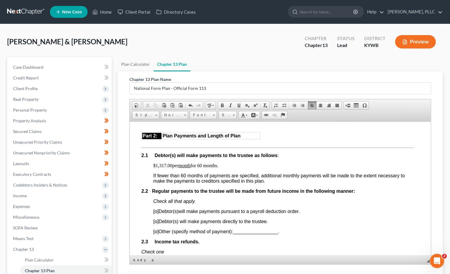
scroll to position [320, 4]
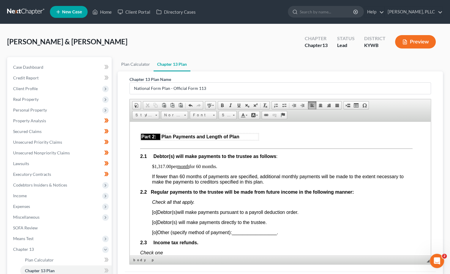
click at [281, 159] on p "2.1 Debtor(s) will make payments to the trustee as follows :" at bounding box center [276, 155] width 272 height 5
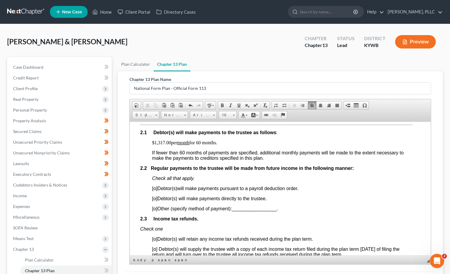
scroll to position [343, 4]
drag, startPoint x: 156, startPoint y: 213, endPoint x: 164, endPoint y: 212, distance: 8.1
click at [156, 201] on span "[o]" at bounding box center [154, 198] width 5 height 5
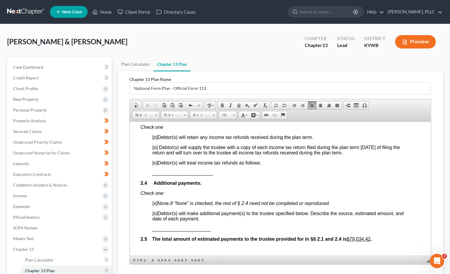
scroll to position [447, 4]
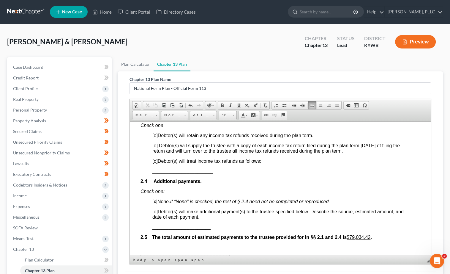
click at [154, 148] on span "[o]" at bounding box center [154, 145] width 5 height 5
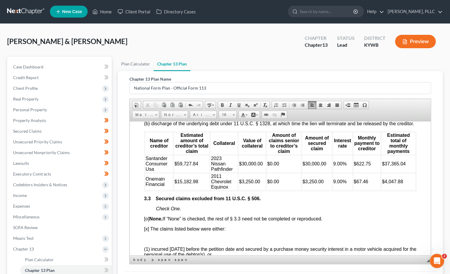
scroll to position [876, 0]
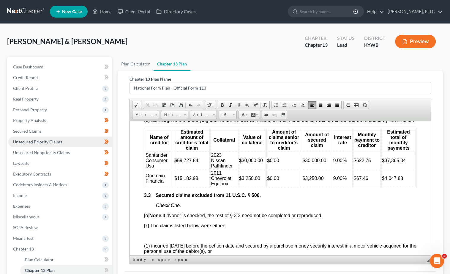
click at [33, 136] on link "Unsecured Priority Claims" at bounding box center [59, 141] width 103 height 11
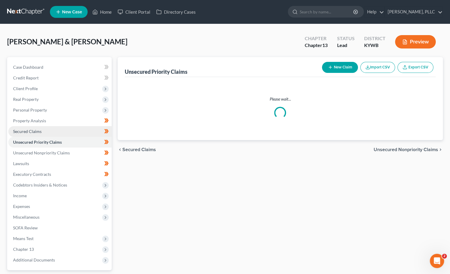
click at [34, 132] on link "Secured Claims" at bounding box center [59, 131] width 103 height 11
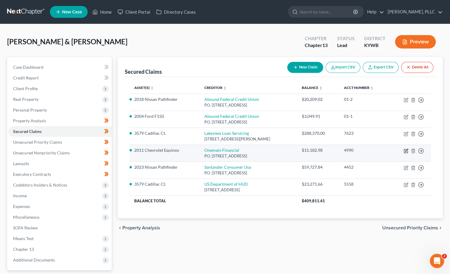
click at [408, 149] on icon "button" at bounding box center [406, 151] width 4 height 4
select select "15"
select select "4"
select select "0"
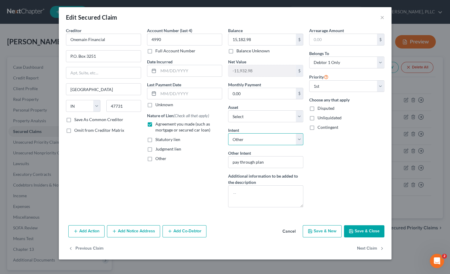
select select "0"
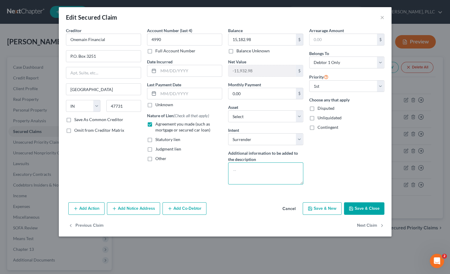
click at [249, 174] on textarea at bounding box center [265, 173] width 75 height 22
type textarea "V"
type textarea "Location of vehicle currently unknown"
click at [381, 16] on button "×" at bounding box center [382, 17] width 4 height 7
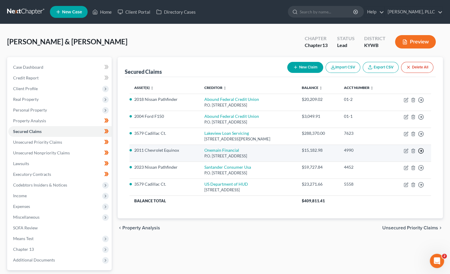
click at [422, 101] on polyline "button" at bounding box center [421, 100] width 1 height 2
click at [397, 161] on link "Move to F" at bounding box center [394, 165] width 50 height 10
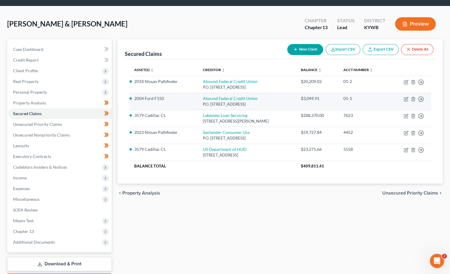
scroll to position [18, 0]
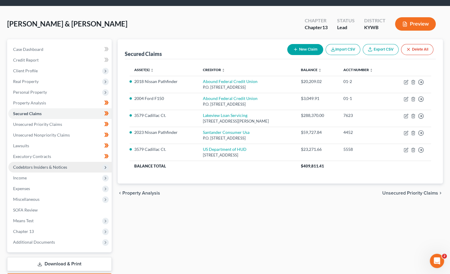
click at [79, 164] on span "Codebtors Insiders & Notices" at bounding box center [59, 167] width 103 height 11
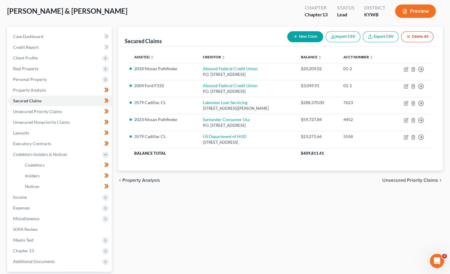
scroll to position [29, 0]
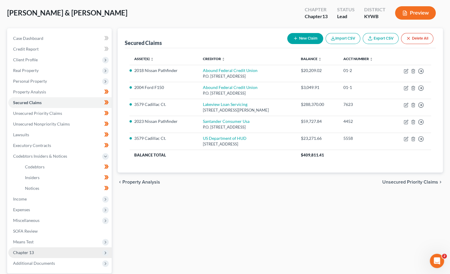
click at [104, 249] on icon at bounding box center [105, 252] width 7 height 7
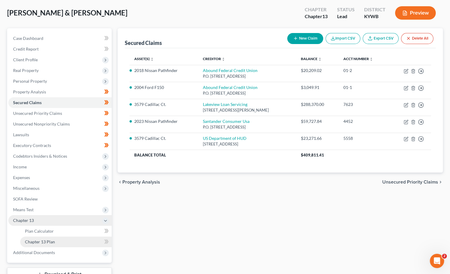
click at [80, 236] on link "Chapter 13 Plan" at bounding box center [65, 241] width 91 height 11
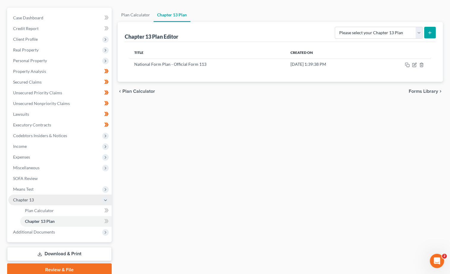
scroll to position [50, 0]
select select "0"
click at [431, 32] on line "submit" at bounding box center [430, 32] width 3 height 0
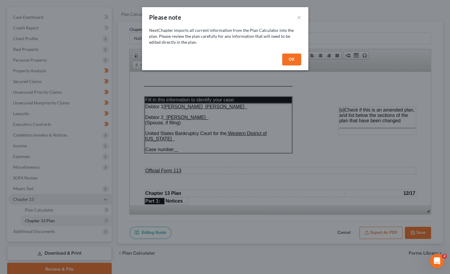
scroll to position [0, 0]
click at [299, 55] on button "OK" at bounding box center [291, 59] width 19 height 12
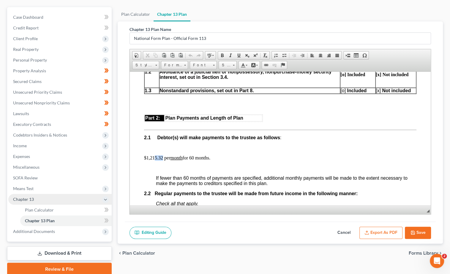
scroll to position [289, 1]
drag, startPoint x: 163, startPoint y: 169, endPoint x: 154, endPoint y: 169, distance: 9.2
click at [154, 160] on p "$1,215.32 per month for 60 months." at bounding box center [279, 157] width 272 height 5
click at [167, 150] on p at bounding box center [284, 147] width 261 height 5
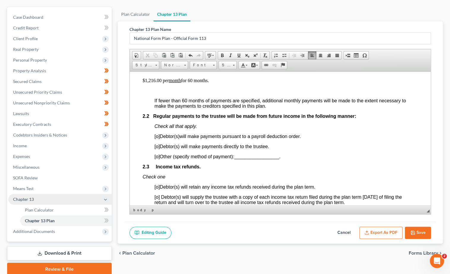
scroll to position [374, 1]
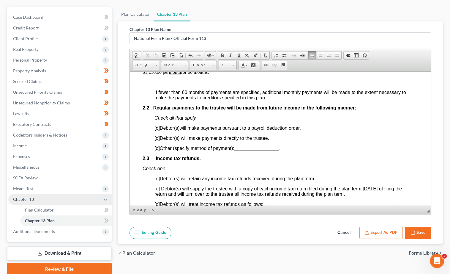
drag, startPoint x: 158, startPoint y: 152, endPoint x: 169, endPoint y: 154, distance: 10.8
click at [158, 140] on span "[o]" at bounding box center [156, 137] width 5 height 5
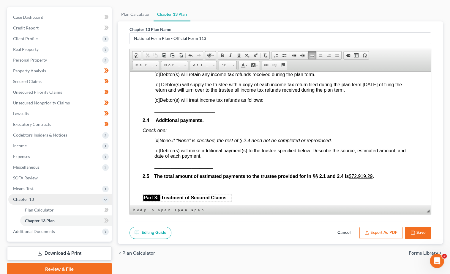
scroll to position [479, 2]
click at [158, 86] on span "[o]" at bounding box center [156, 83] width 5 height 5
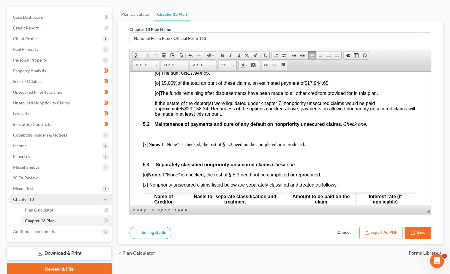
scroll to position [1545, 1]
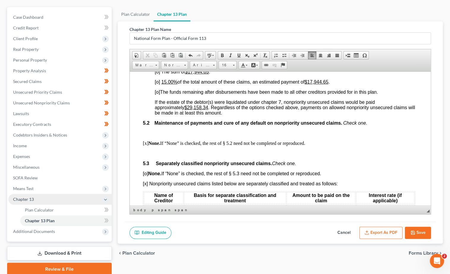
click at [158, 84] on span "[o]" at bounding box center [156, 81] width 5 height 5
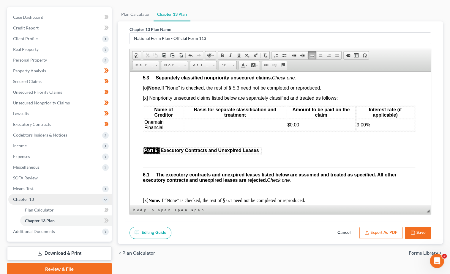
scroll to position [1631, 1]
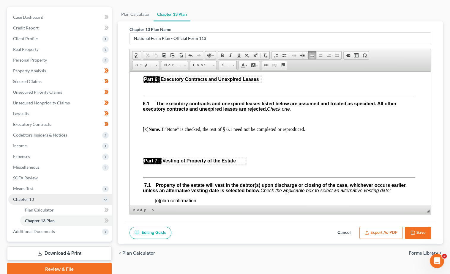
scroll to position [1688, 1]
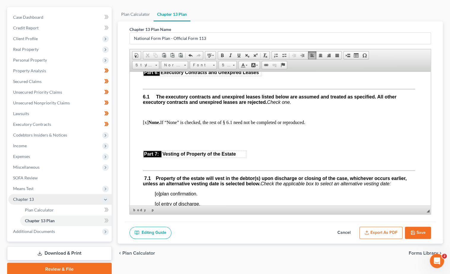
drag, startPoint x: 146, startPoint y: 146, endPoint x: 189, endPoint y: 148, distance: 42.5
click at [146, 84] on p at bounding box center [279, 80] width 272 height 5
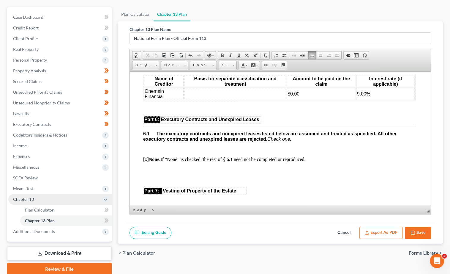
scroll to position [1640, 1]
drag, startPoint x: 388, startPoint y: 155, endPoint x: 143, endPoint y: 133, distance: 245.5
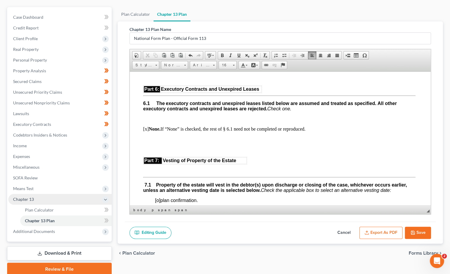
drag, startPoint x: 145, startPoint y: 129, endPoint x: 176, endPoint y: 128, distance: 30.3
click at [146, 70] on span "[x] Nonpriority unsecured claims listed below are separately classified and tre…" at bounding box center [240, 67] width 195 height 5
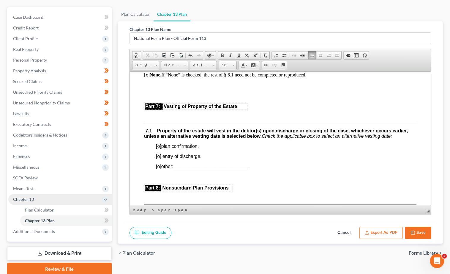
scroll to position [1695, 0]
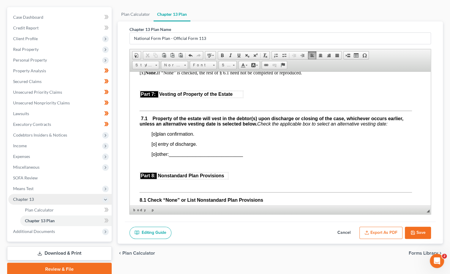
click at [160, 105] on p at bounding box center [275, 102] width 272 height 5
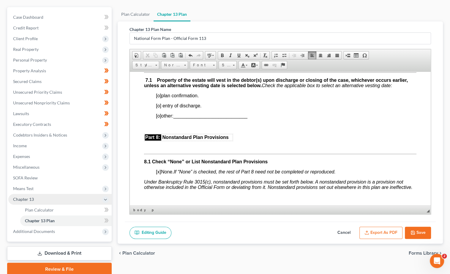
scroll to position [1725, 0]
click at [160, 98] on span "[o]" at bounding box center [158, 95] width 5 height 5
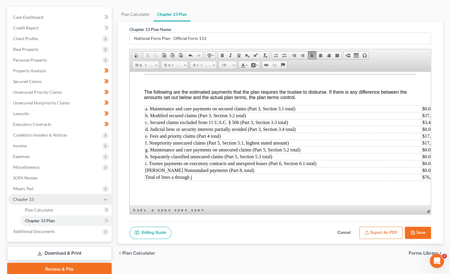
scroll to position [2160, 0]
click at [377, 231] on button "Export as PDF" at bounding box center [380, 232] width 43 height 12
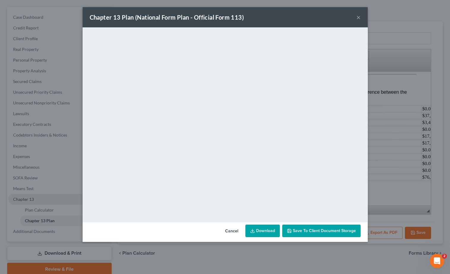
click at [358, 18] on button "×" at bounding box center [358, 17] width 4 height 7
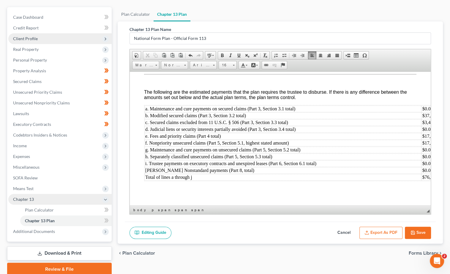
click at [43, 41] on span "Client Profile" at bounding box center [59, 38] width 103 height 11
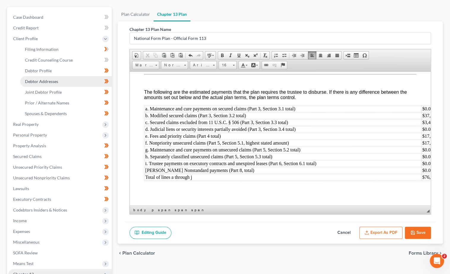
click at [43, 79] on span "Debtor Addresses" at bounding box center [41, 81] width 33 height 5
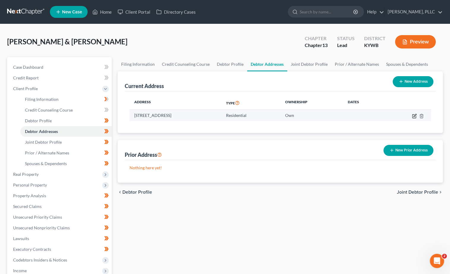
click at [414, 115] on icon "button" at bounding box center [415, 115] width 3 height 3
select select "18"
select select "0"
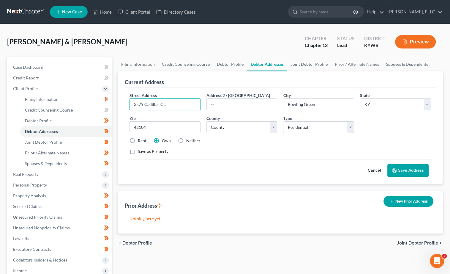
drag, startPoint x: 143, startPoint y: 102, endPoint x: 118, endPoint y: 102, distance: 25.0
type input "3975 Cadillac Ct."
click at [408, 168] on button "Save Address" at bounding box center [407, 170] width 41 height 12
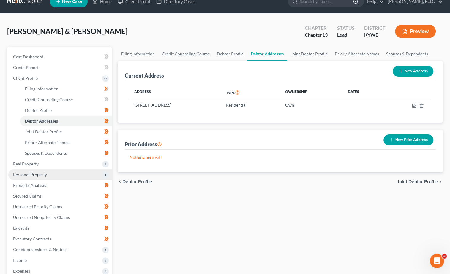
scroll to position [11, 0]
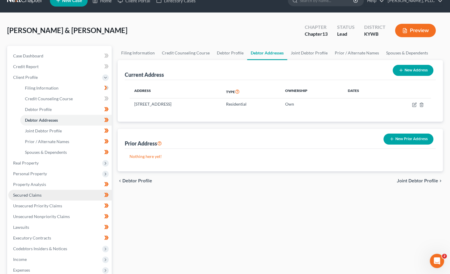
click at [43, 190] on link "Secured Claims" at bounding box center [59, 195] width 103 height 11
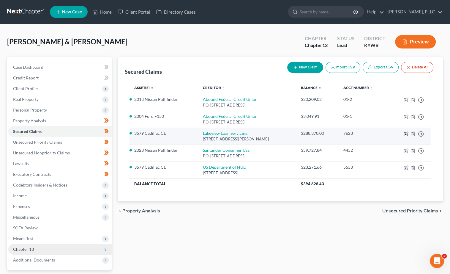
click at [407, 133] on icon "button" at bounding box center [406, 133] width 5 height 5
select select "42"
select select "3"
select select "2"
select select "0"
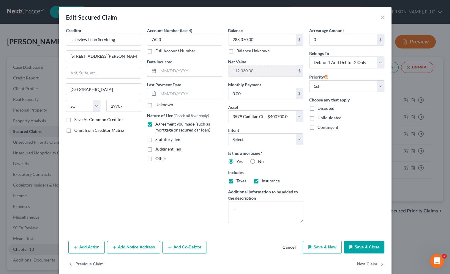
click at [356, 247] on button "Save & Close" at bounding box center [364, 247] width 40 height 12
select select
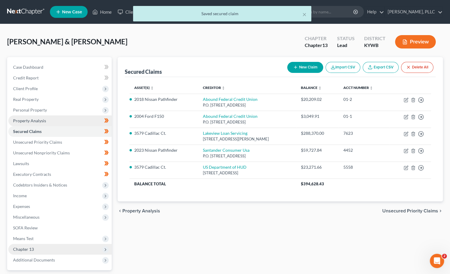
click at [32, 119] on span "Property Analysis" at bounding box center [29, 120] width 33 height 5
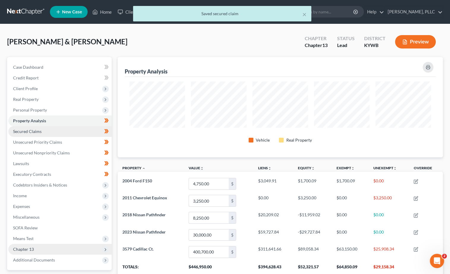
scroll to position [100, 326]
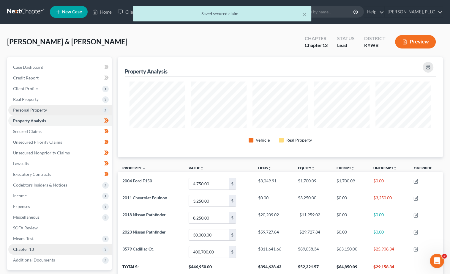
click at [43, 108] on span "Personal Property" at bounding box center [30, 109] width 34 height 5
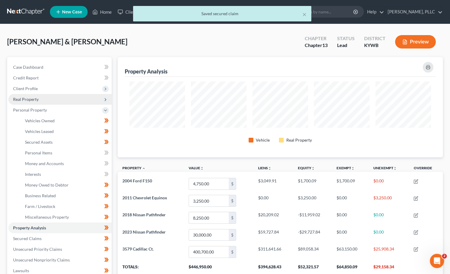
click at [29, 102] on span "Real Property" at bounding box center [59, 99] width 103 height 11
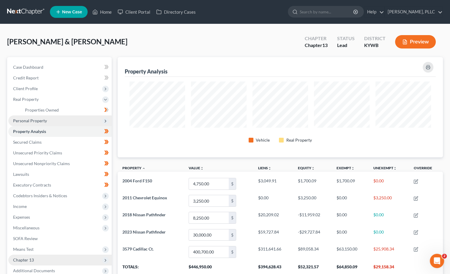
click at [41, 118] on span "Personal Property" at bounding box center [30, 120] width 34 height 5
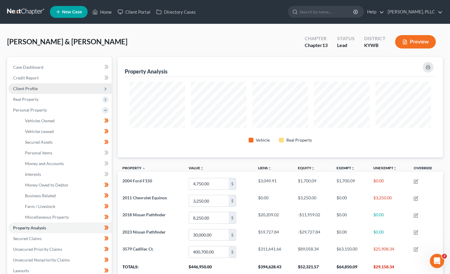
click at [26, 86] on span "Client Profile" at bounding box center [25, 88] width 25 height 5
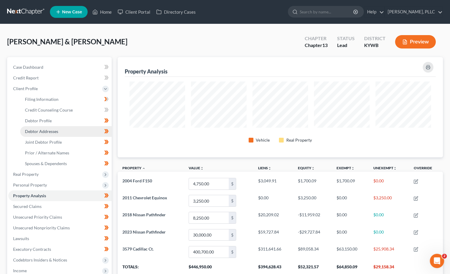
click at [49, 130] on span "Debtor Addresses" at bounding box center [41, 131] width 33 height 5
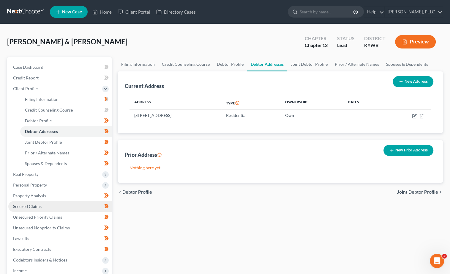
click at [31, 204] on span "Secured Claims" at bounding box center [27, 205] width 29 height 5
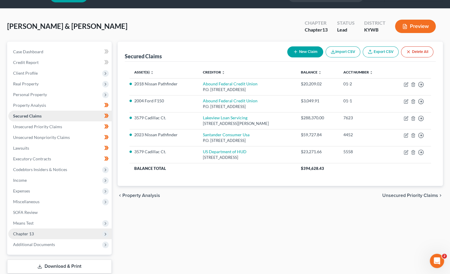
scroll to position [15, 0]
click at [30, 143] on link "Lawsuits" at bounding box center [59, 148] width 103 height 11
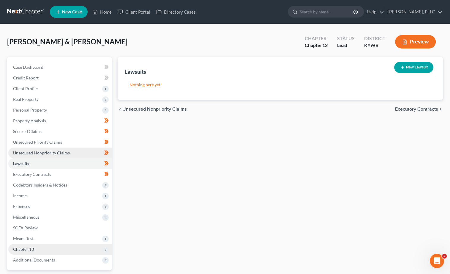
click at [28, 150] on span "Unsecured Nonpriority Claims" at bounding box center [41, 152] width 57 height 5
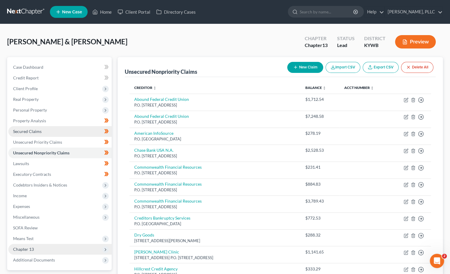
click at [34, 126] on link "Secured Claims" at bounding box center [59, 131] width 103 height 11
